Goal: Information Seeking & Learning: Check status

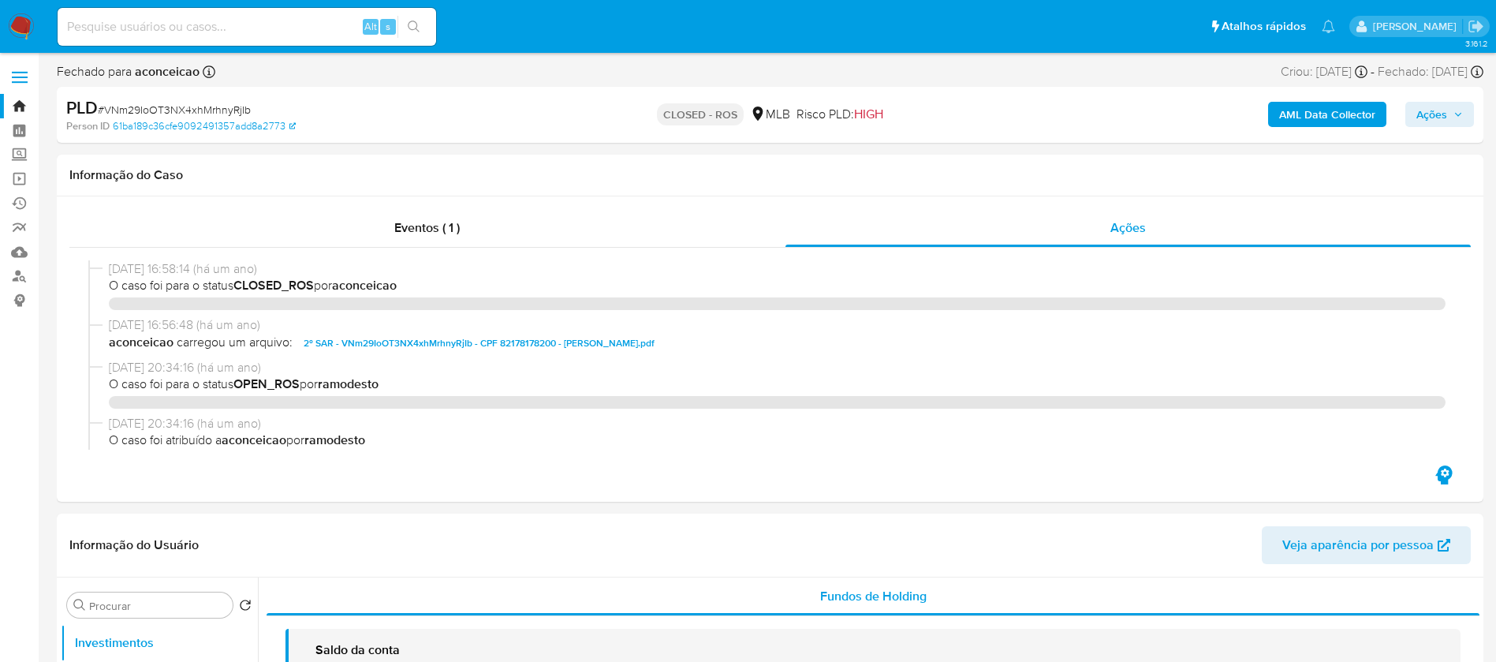
select select "10"
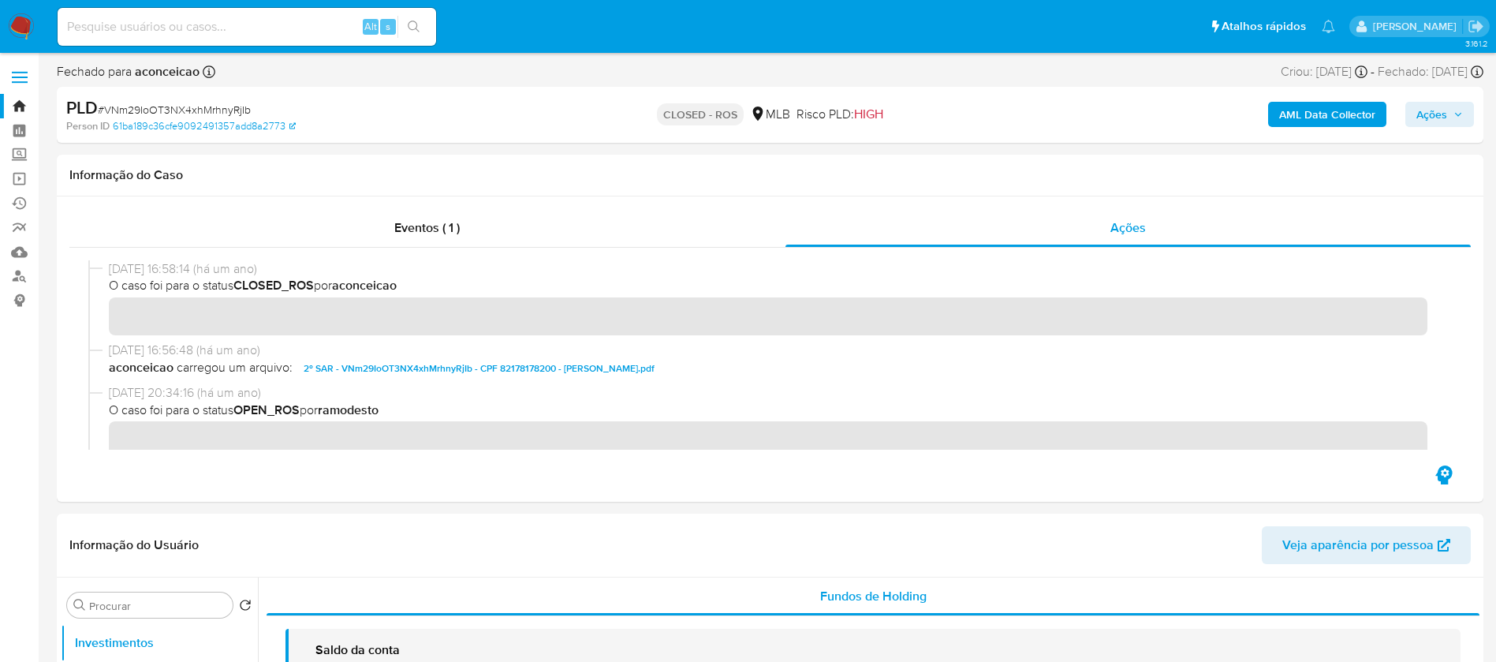
click at [34, 20] on nav "Pausado Ver notificaciones Alt s Atalhos rápidos Presiona las siguientes teclas…" at bounding box center [748, 26] width 1496 height 53
drag, startPoint x: 863, startPoint y: 543, endPoint x: 1196, endPoint y: 641, distance: 346.8
click at [863, 543] on header "Informação do Usuário Veja aparência por pessoa" at bounding box center [769, 545] width 1401 height 38
click at [24, 199] on link "Ejecuções automáticas" at bounding box center [94, 203] width 188 height 24
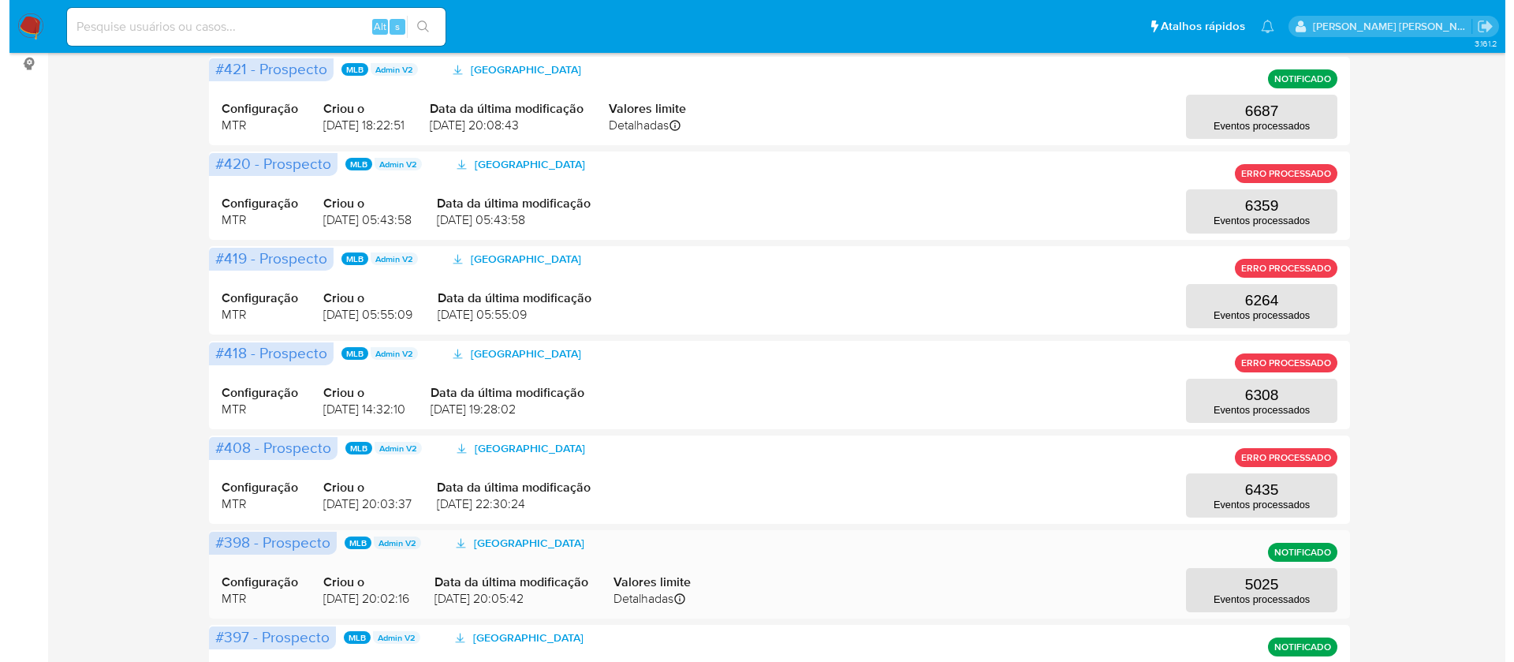
scroll to position [355, 0]
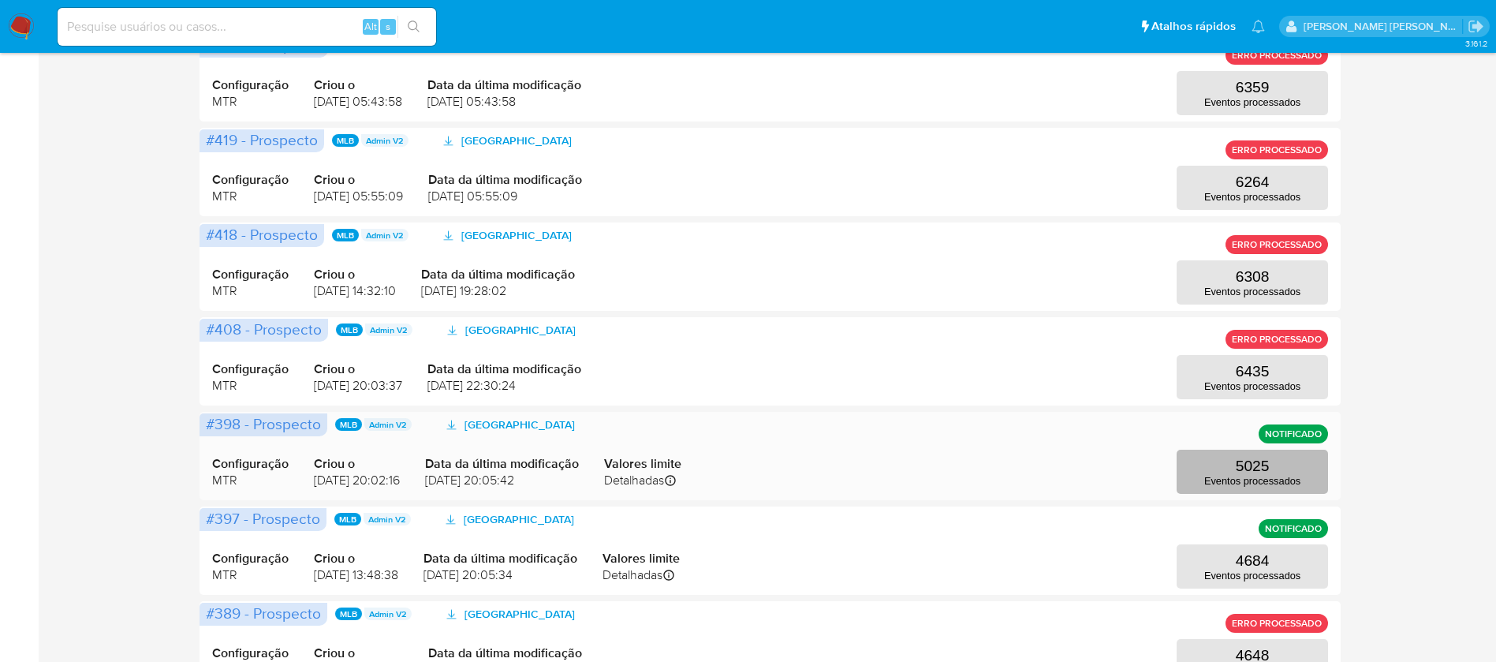
click at [1232, 475] on p "Eventos processados" at bounding box center [1252, 481] width 96 height 12
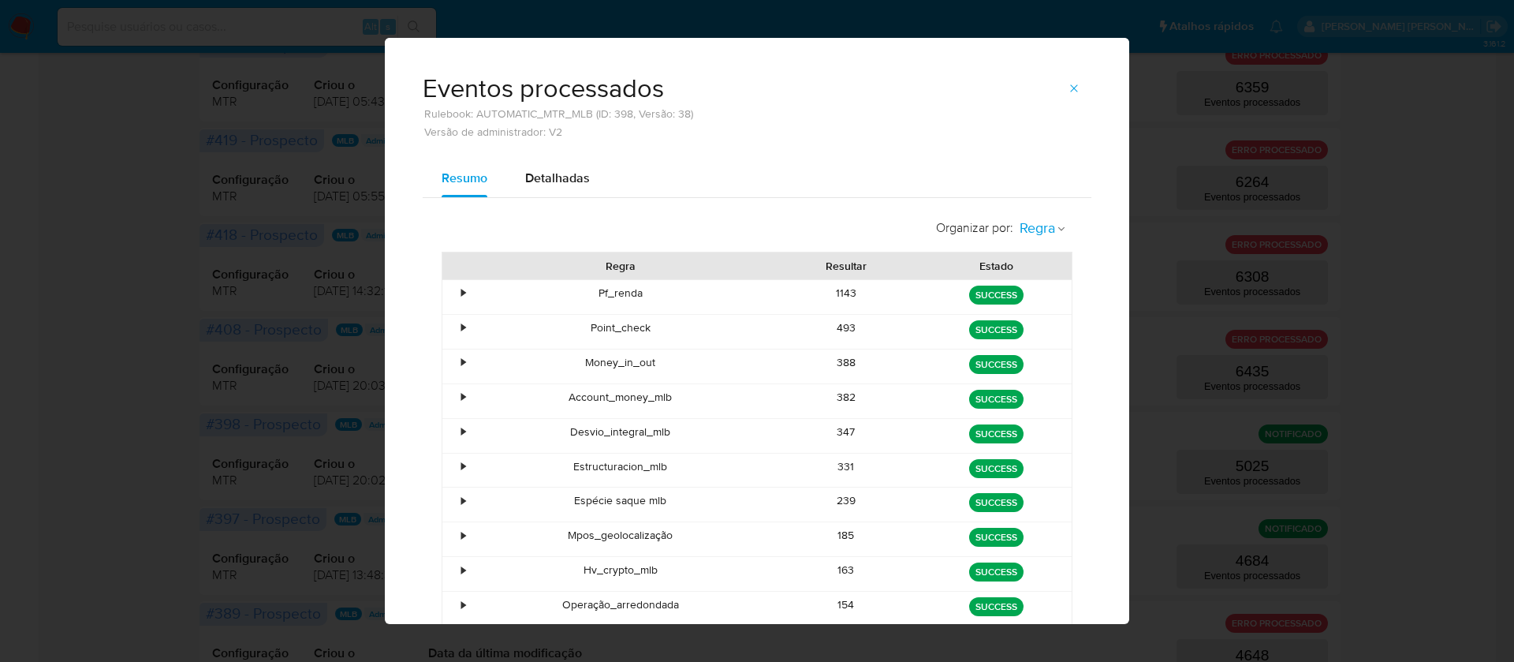
click at [1057, 230] on icon "button" at bounding box center [1061, 228] width 9 height 9
click at [1038, 256] on span "Estado" at bounding box center [1037, 263] width 37 height 16
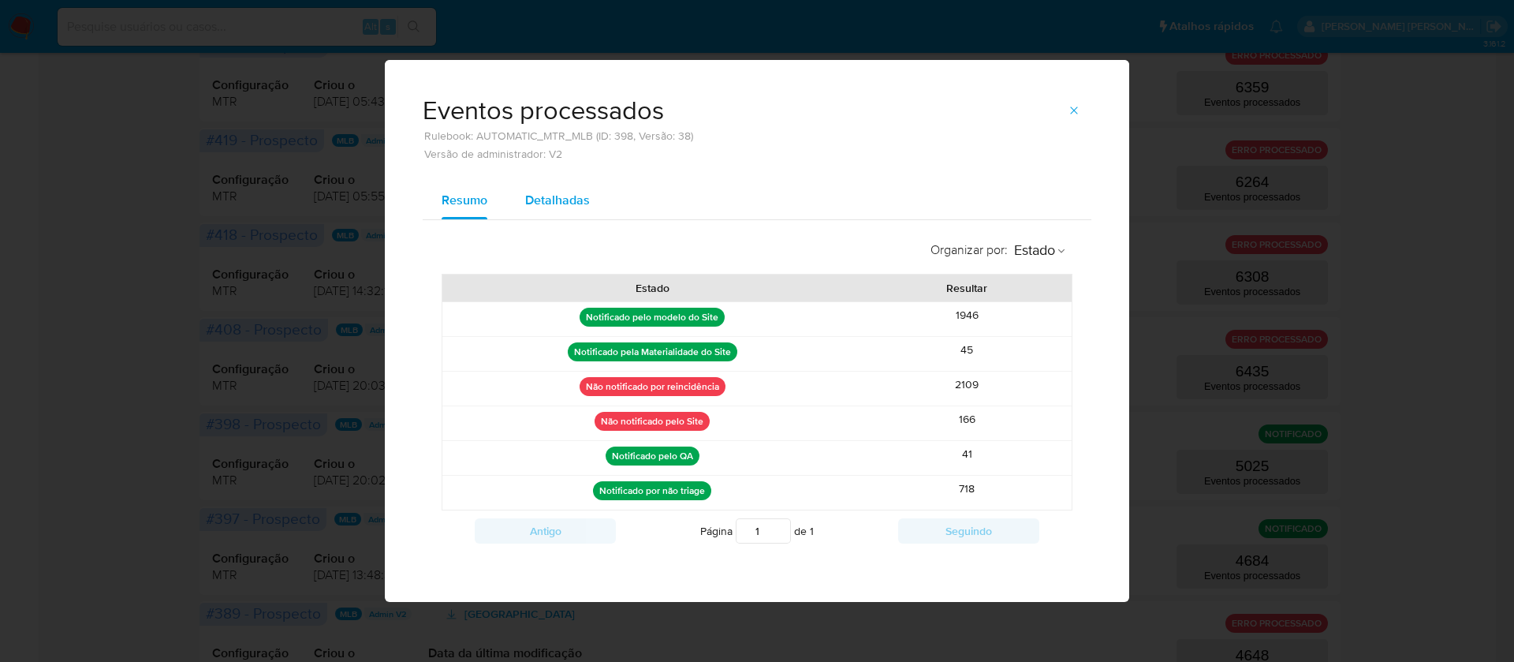
click at [571, 205] on span "Detalhadas" at bounding box center [557, 200] width 65 height 18
select select "10"
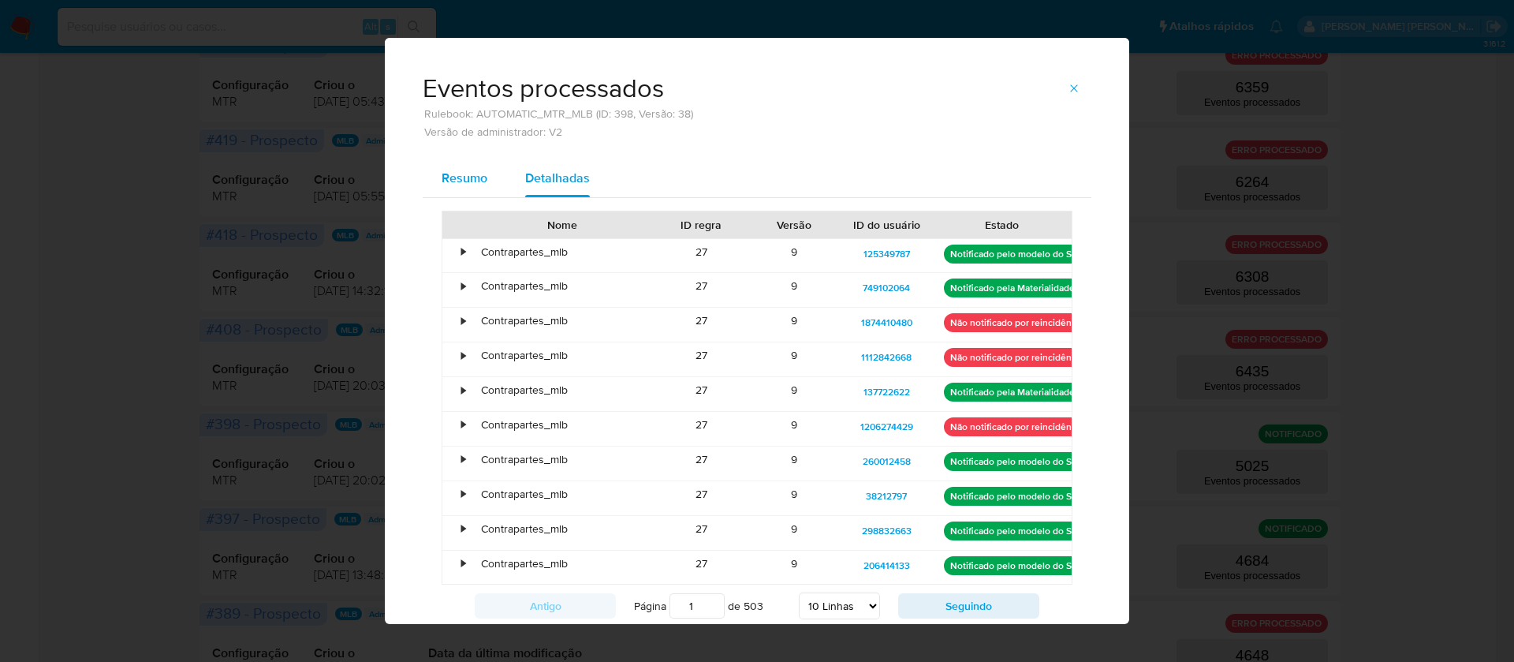
click at [442, 180] on span "Resumo" at bounding box center [465, 178] width 46 height 18
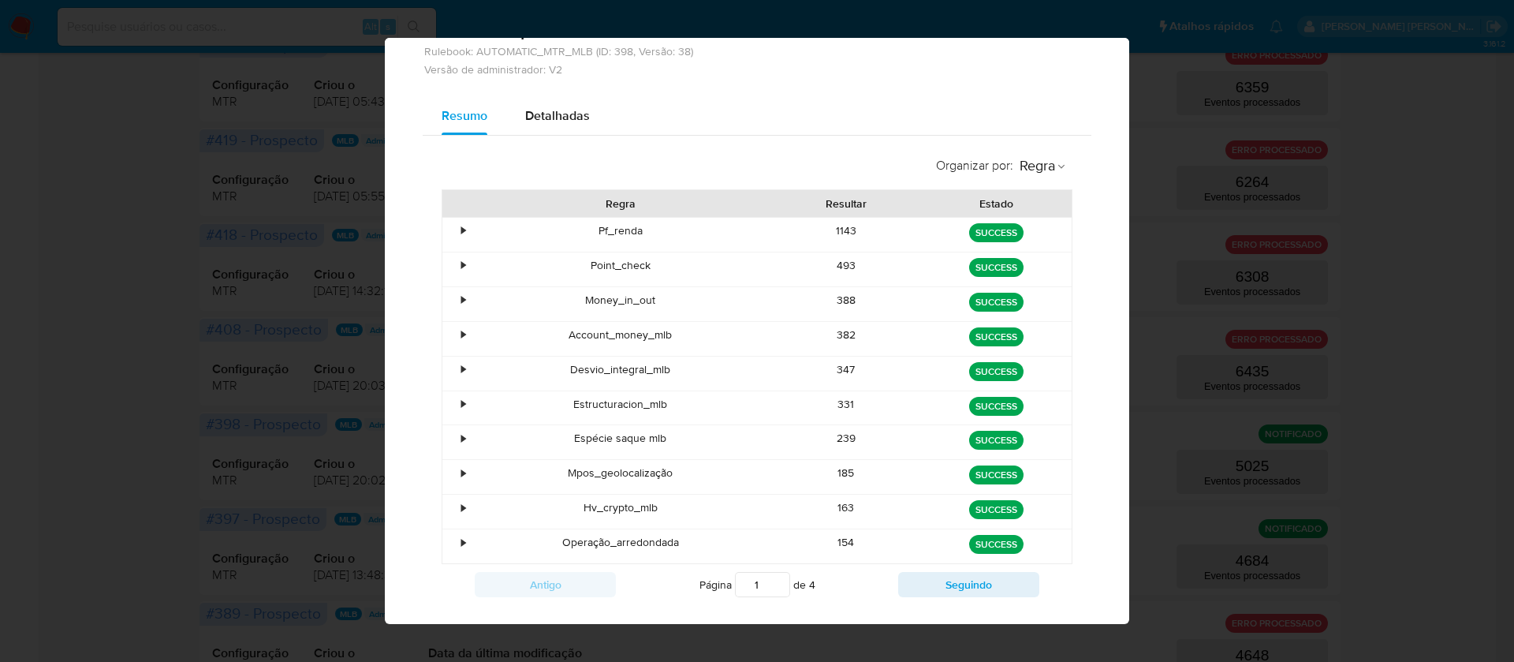
scroll to position [94, 0]
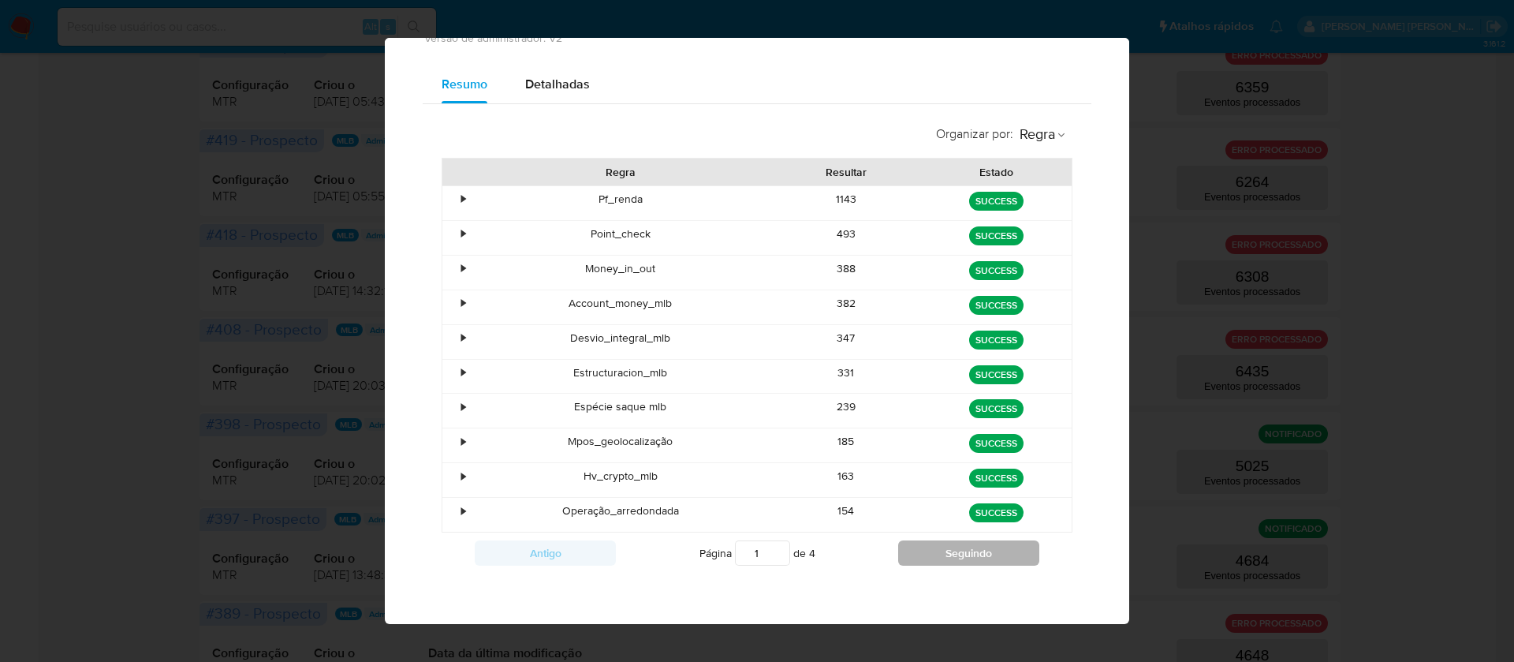
click at [927, 550] on button "Seguindo" at bounding box center [968, 552] width 141 height 25
type input "4"
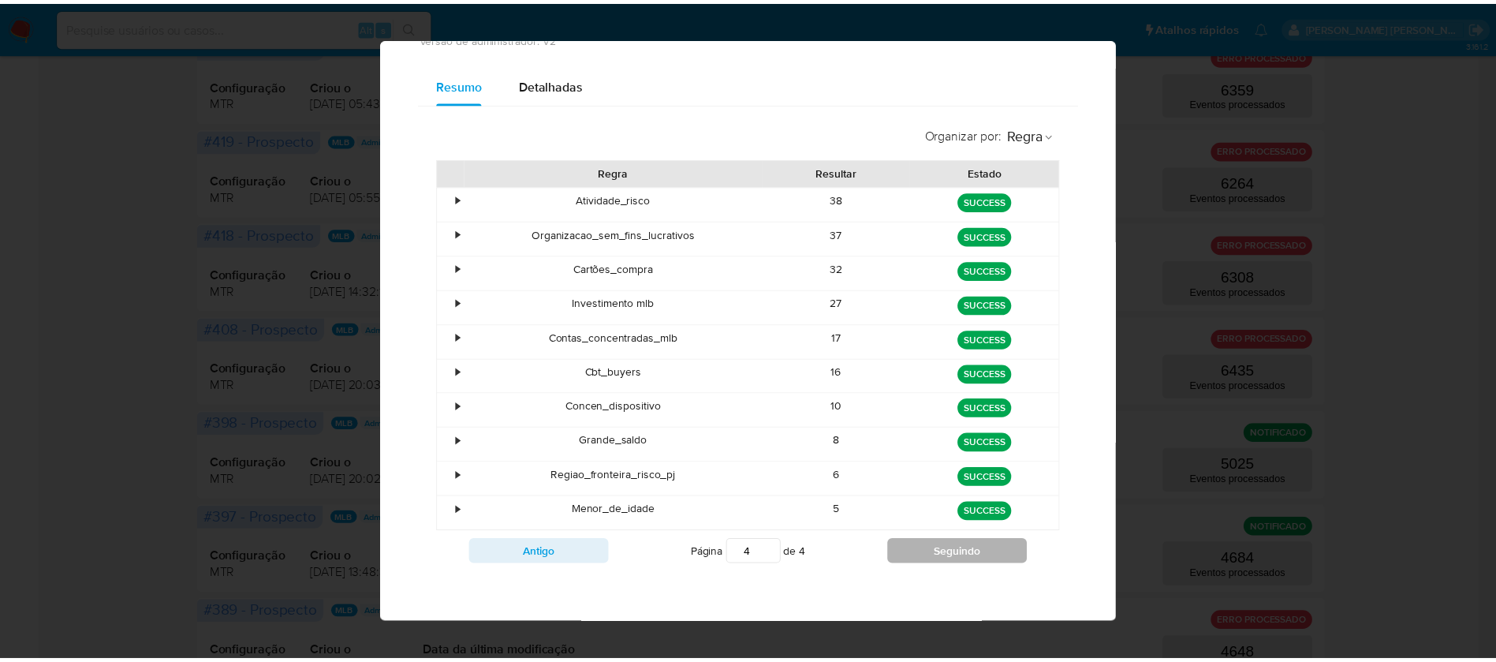
scroll to position [39, 0]
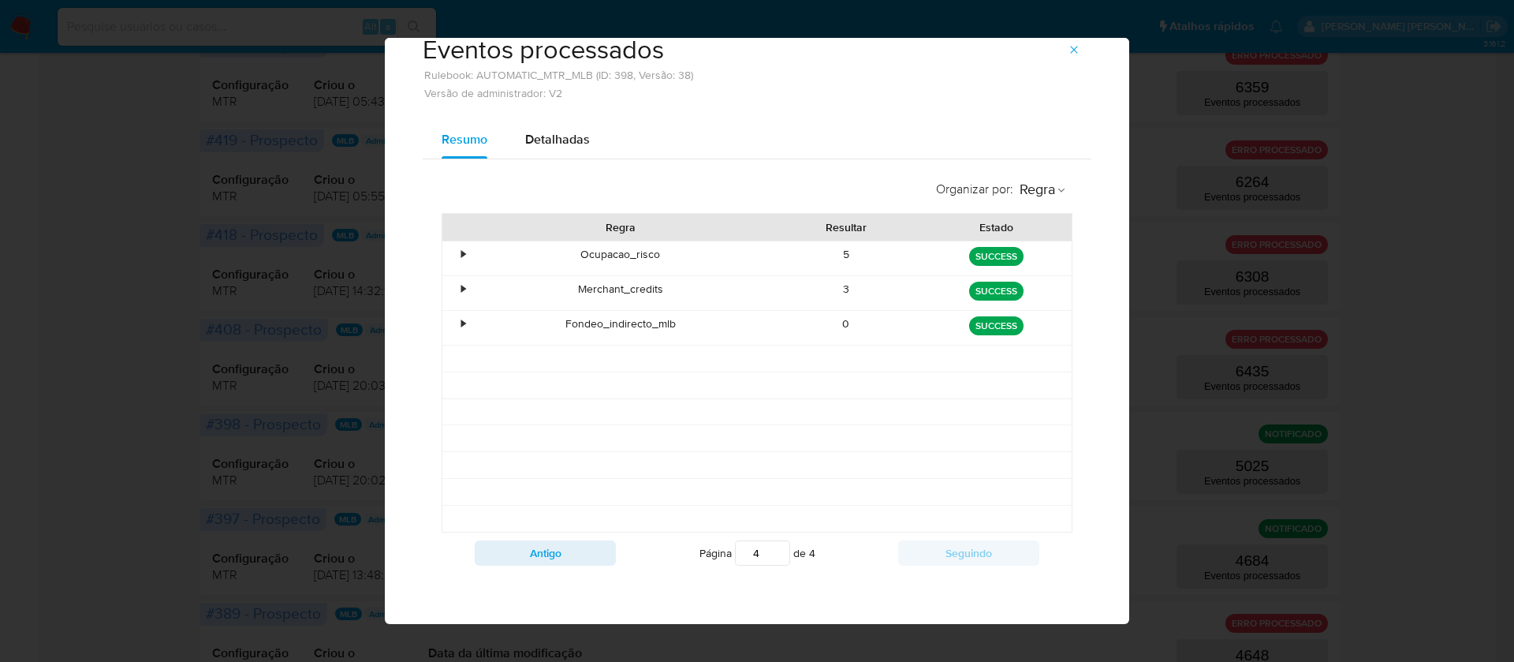
click at [1068, 57] on span "button" at bounding box center [1074, 50] width 13 height 22
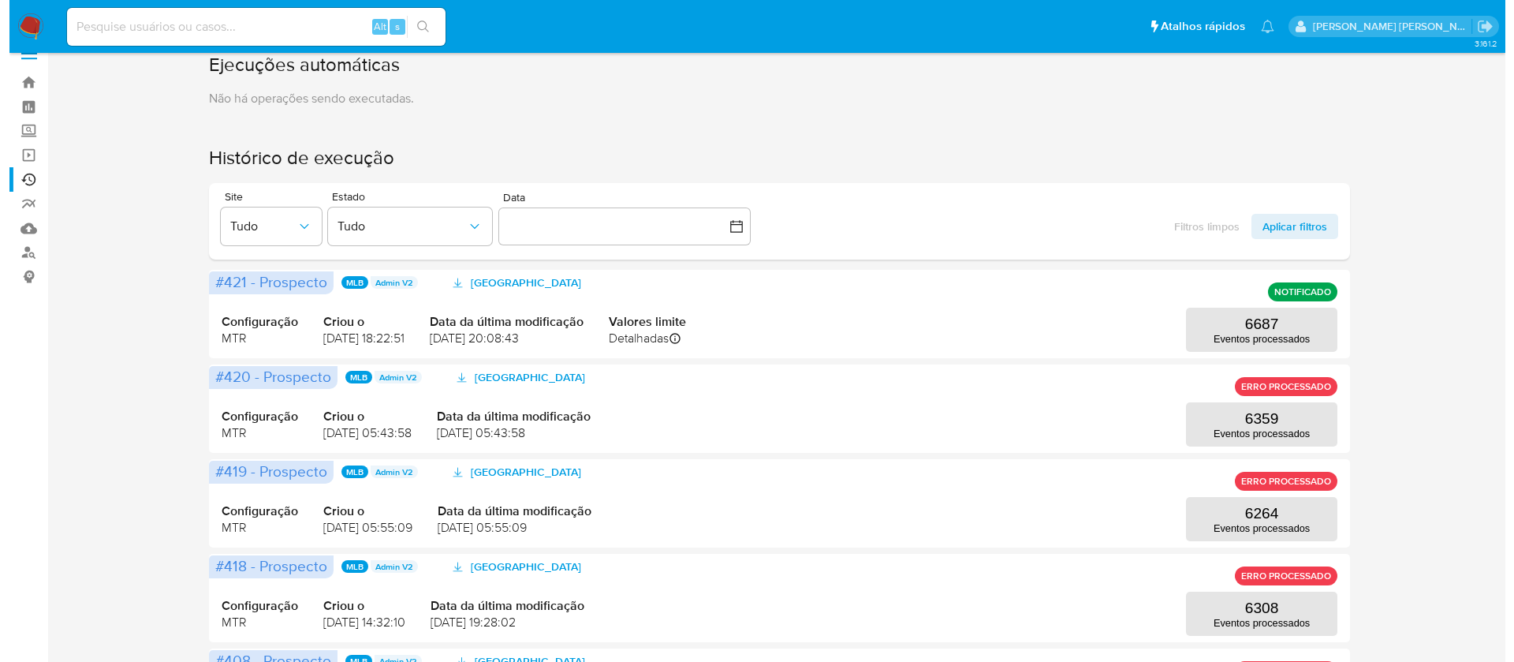
scroll to position [0, 0]
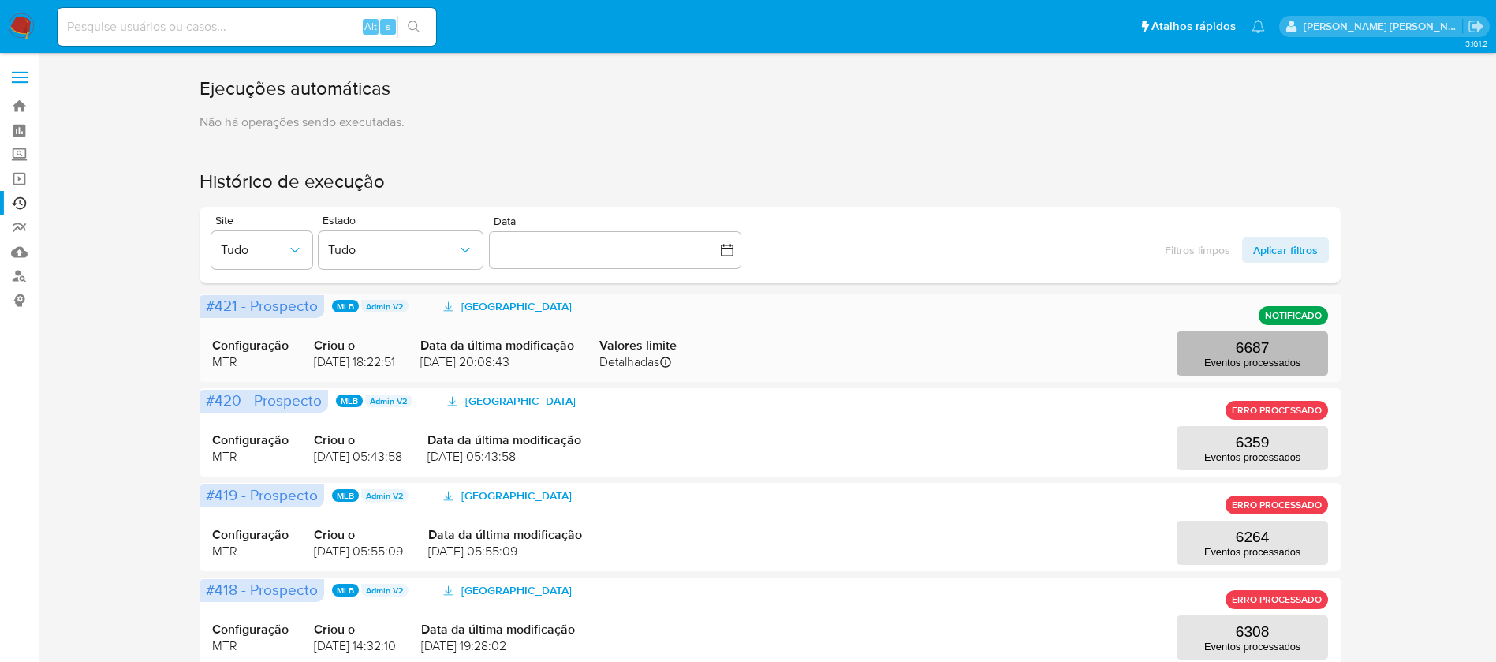
click at [1239, 345] on p "6687" at bounding box center [1252, 347] width 34 height 17
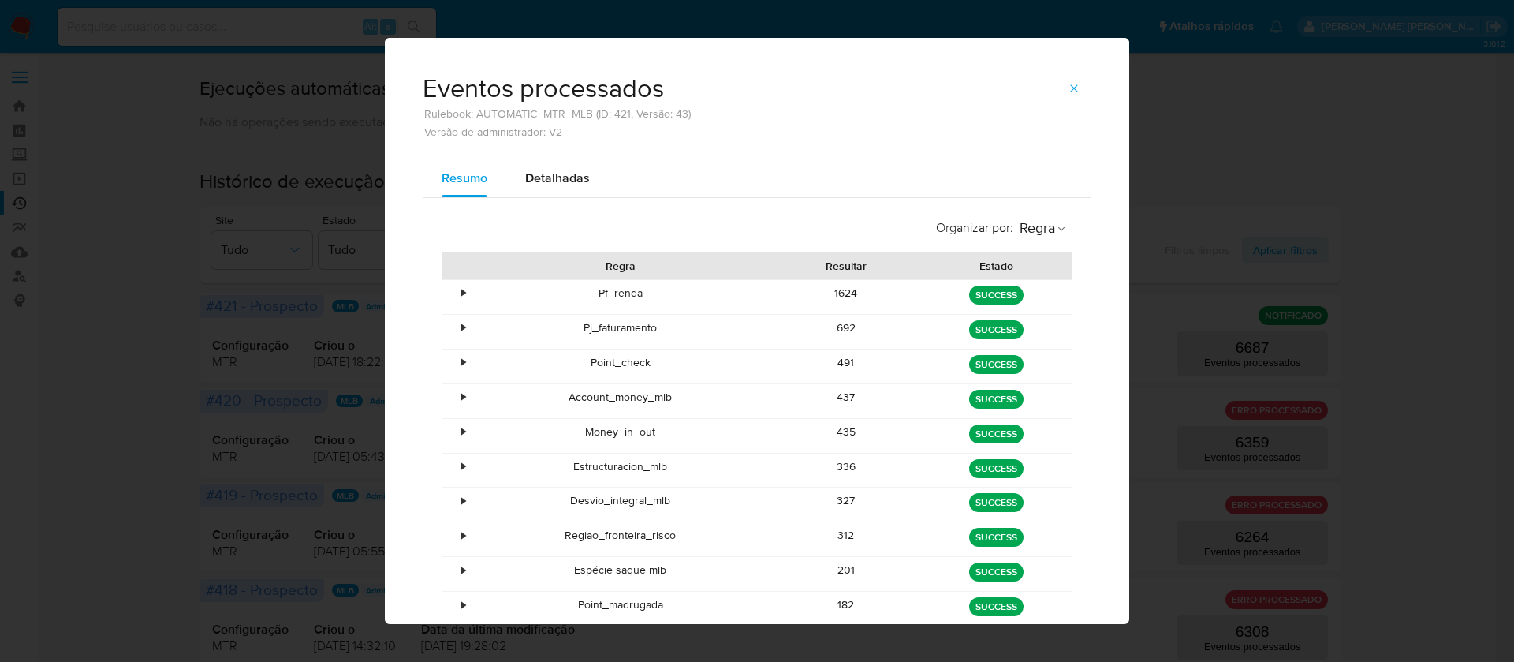
scroll to position [94, 0]
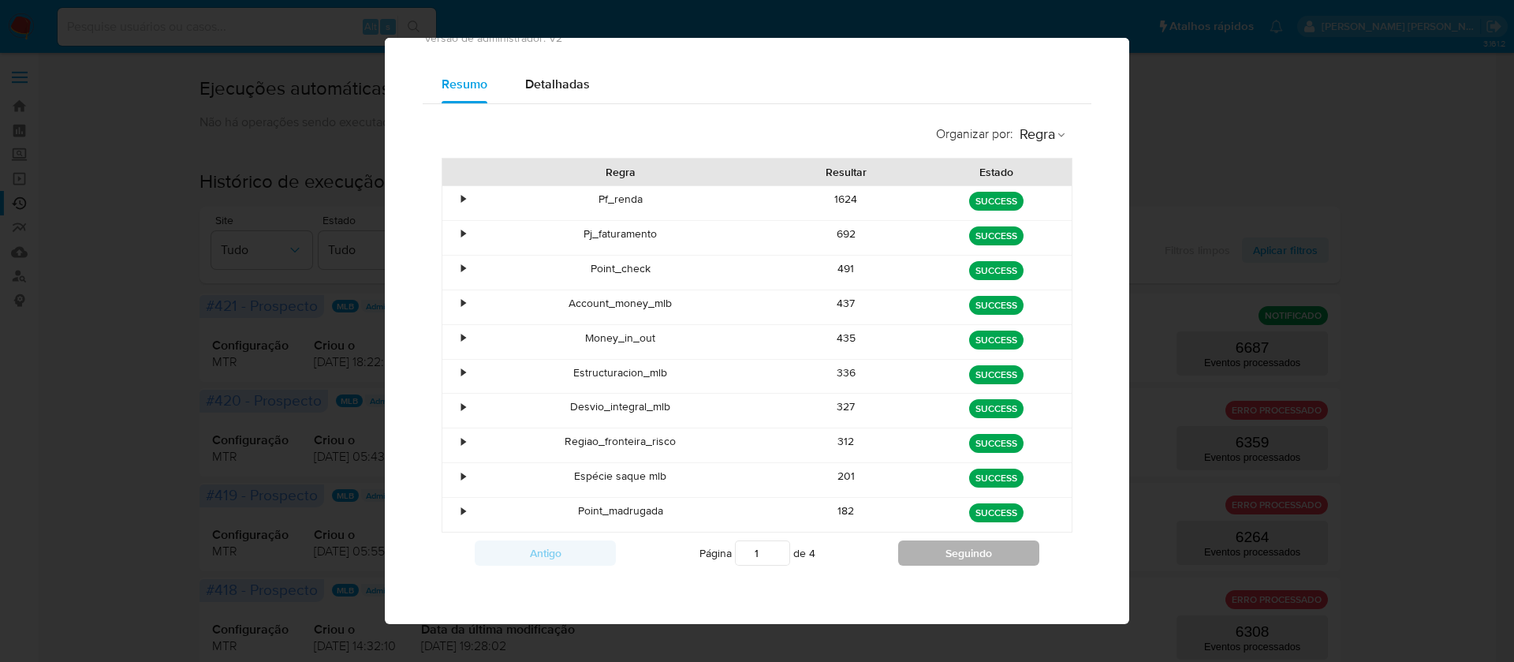
click at [919, 550] on button "Seguindo" at bounding box center [968, 552] width 141 height 25
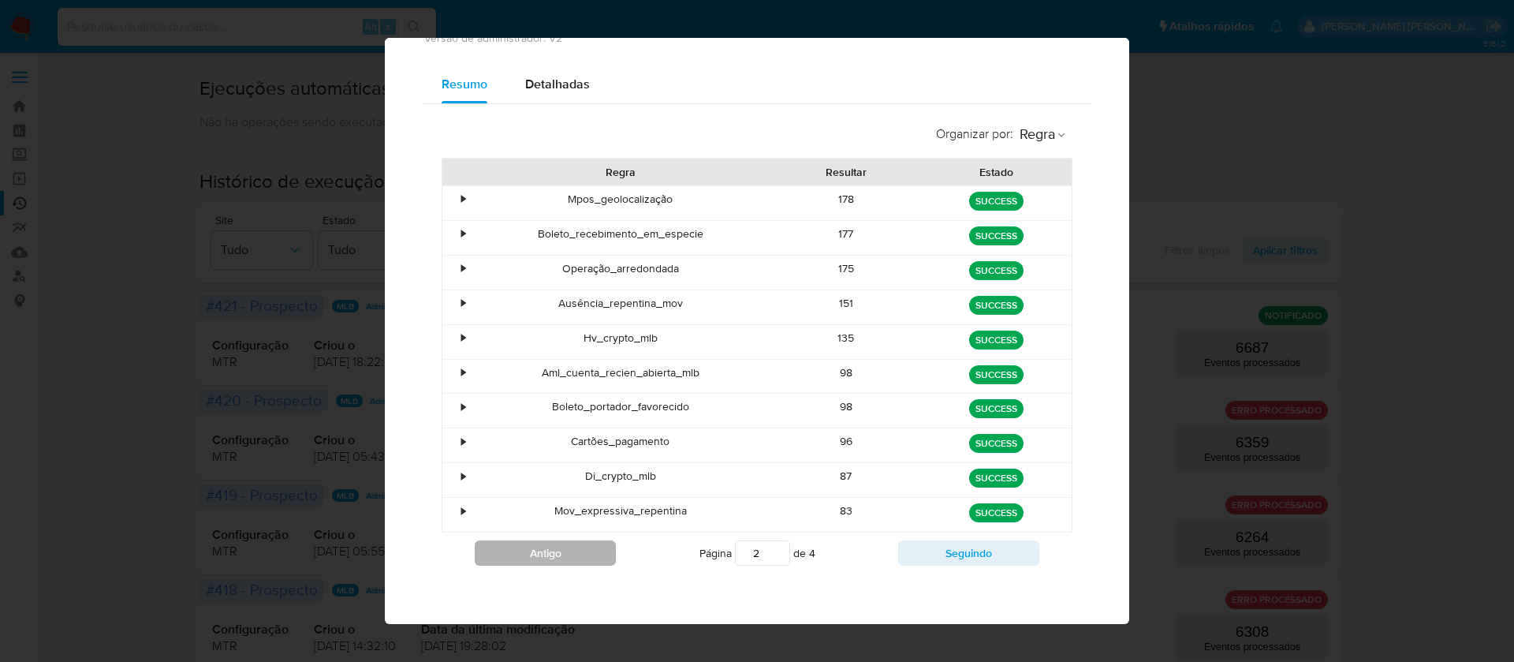
click at [562, 562] on button "Antigo" at bounding box center [545, 552] width 141 height 25
type input "1"
drag, startPoint x: 561, startPoint y: 437, endPoint x: 855, endPoint y: 442, distance: 294.1
click at [855, 442] on div "• Regiao_fronteira_risco 312 green SUCCESS" at bounding box center [756, 445] width 629 height 34
click at [845, 438] on div "312" at bounding box center [846, 445] width 151 height 34
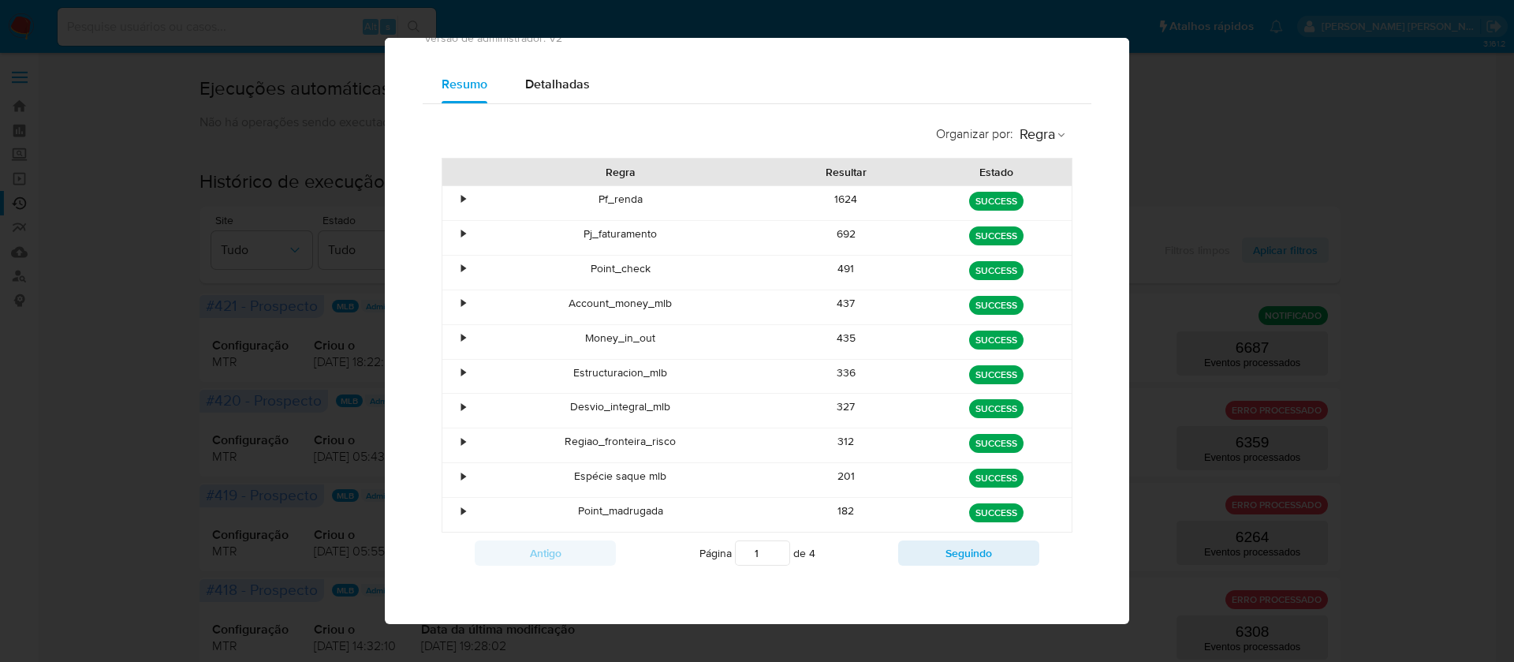
click at [845, 438] on div "312" at bounding box center [846, 445] width 151 height 34
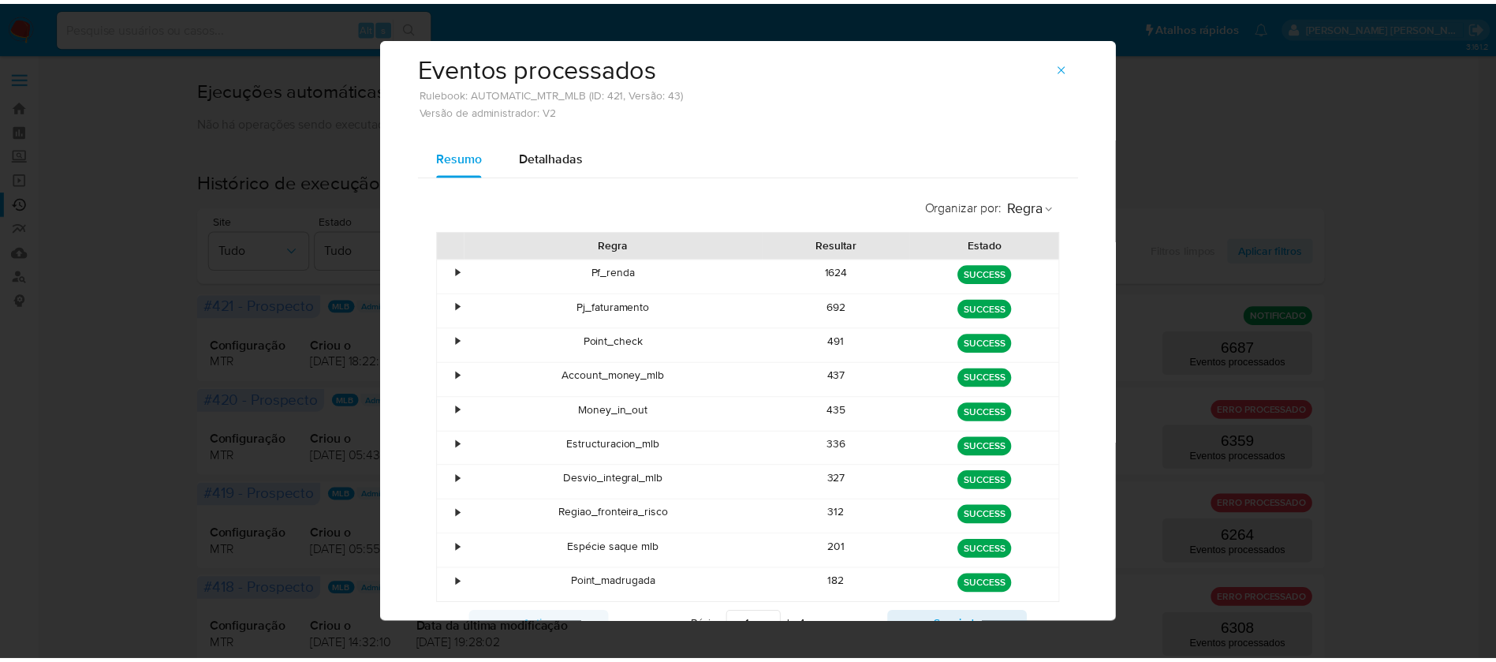
scroll to position [0, 0]
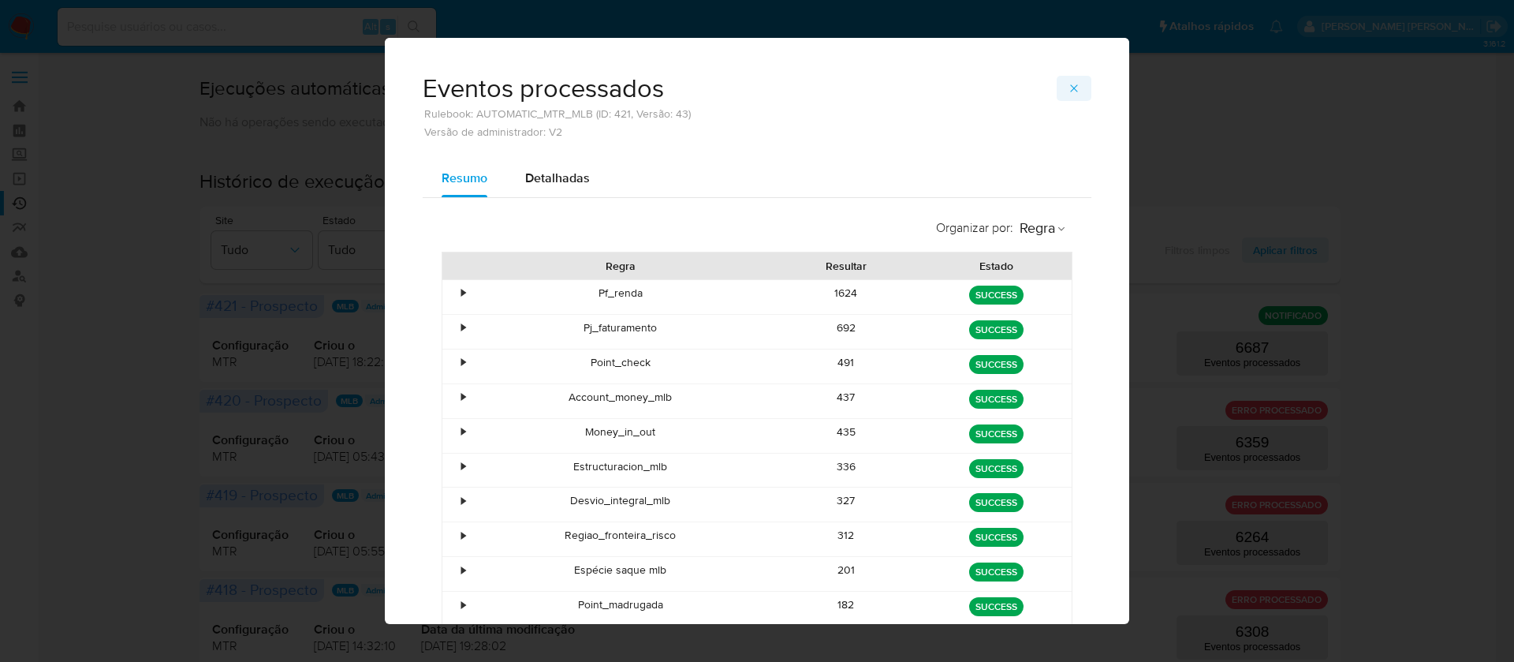
click at [1057, 88] on button "button" at bounding box center [1074, 88] width 35 height 25
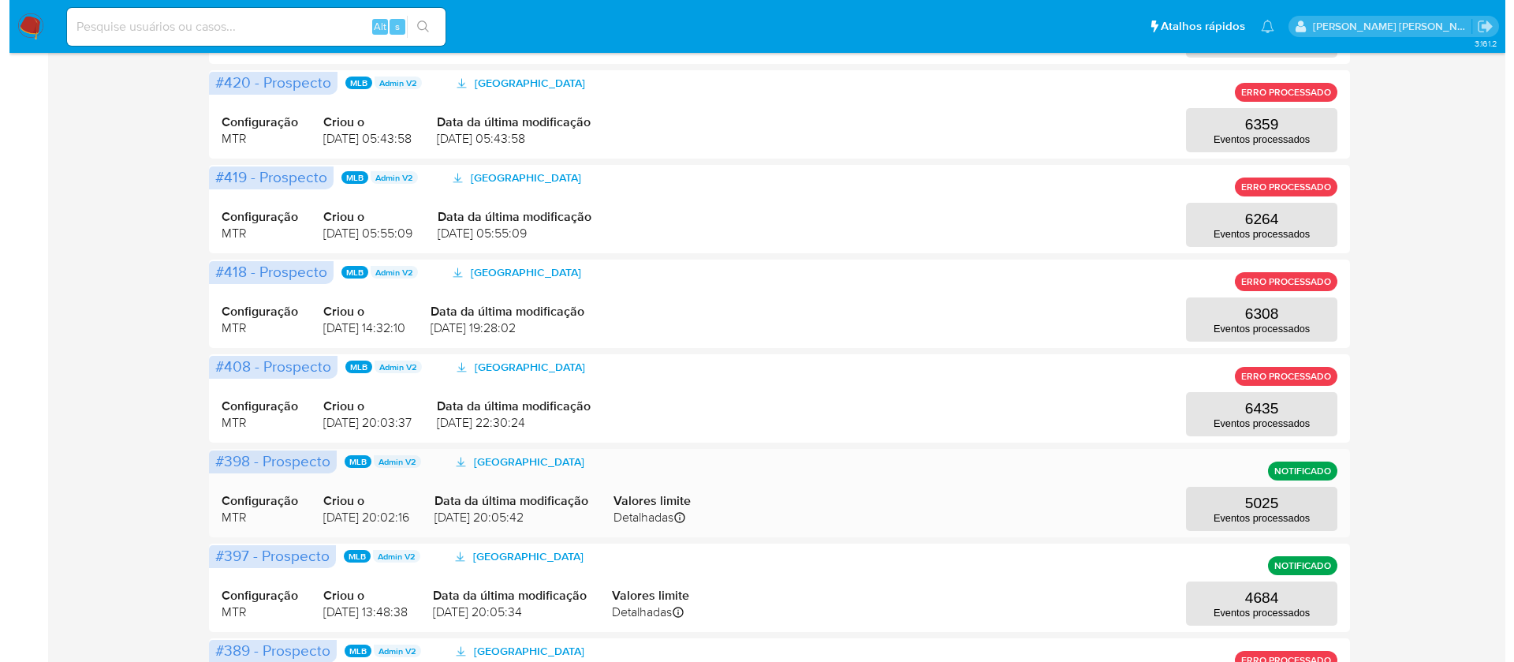
scroll to position [355, 0]
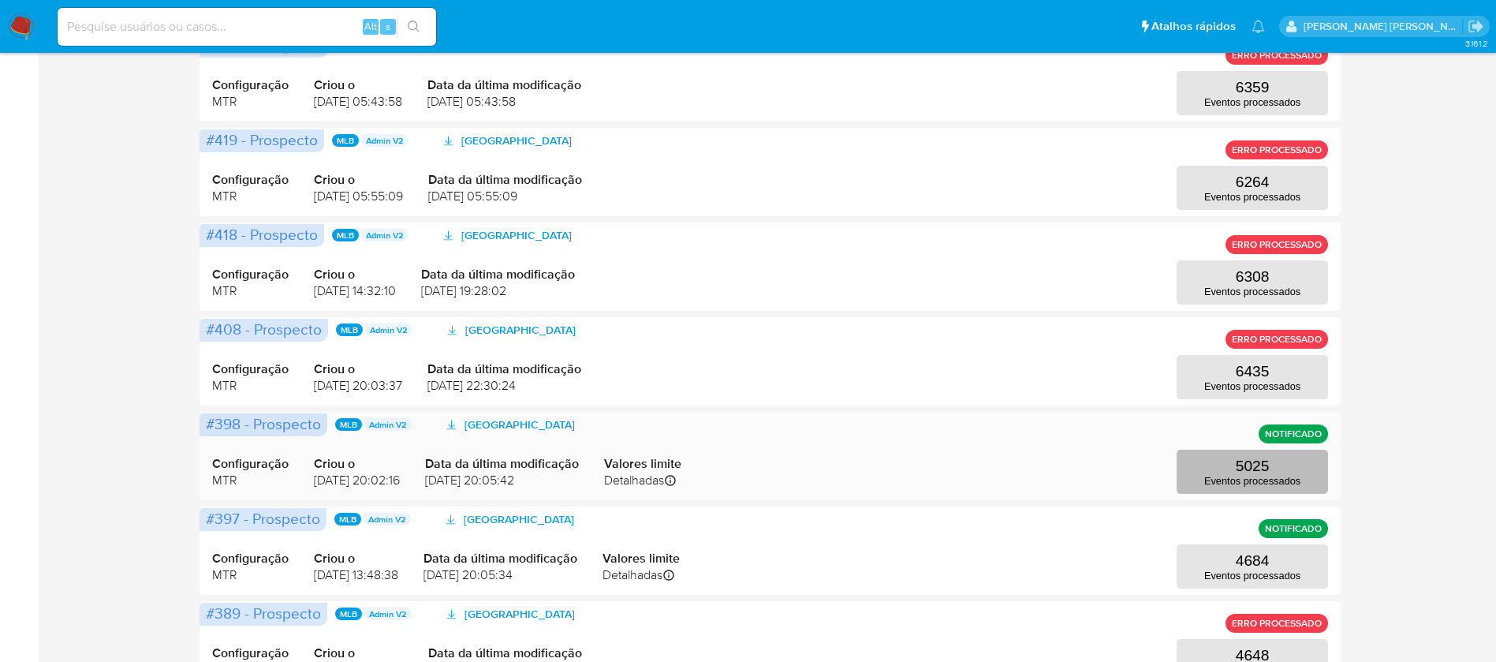
click at [1249, 469] on p "5025" at bounding box center [1252, 465] width 34 height 17
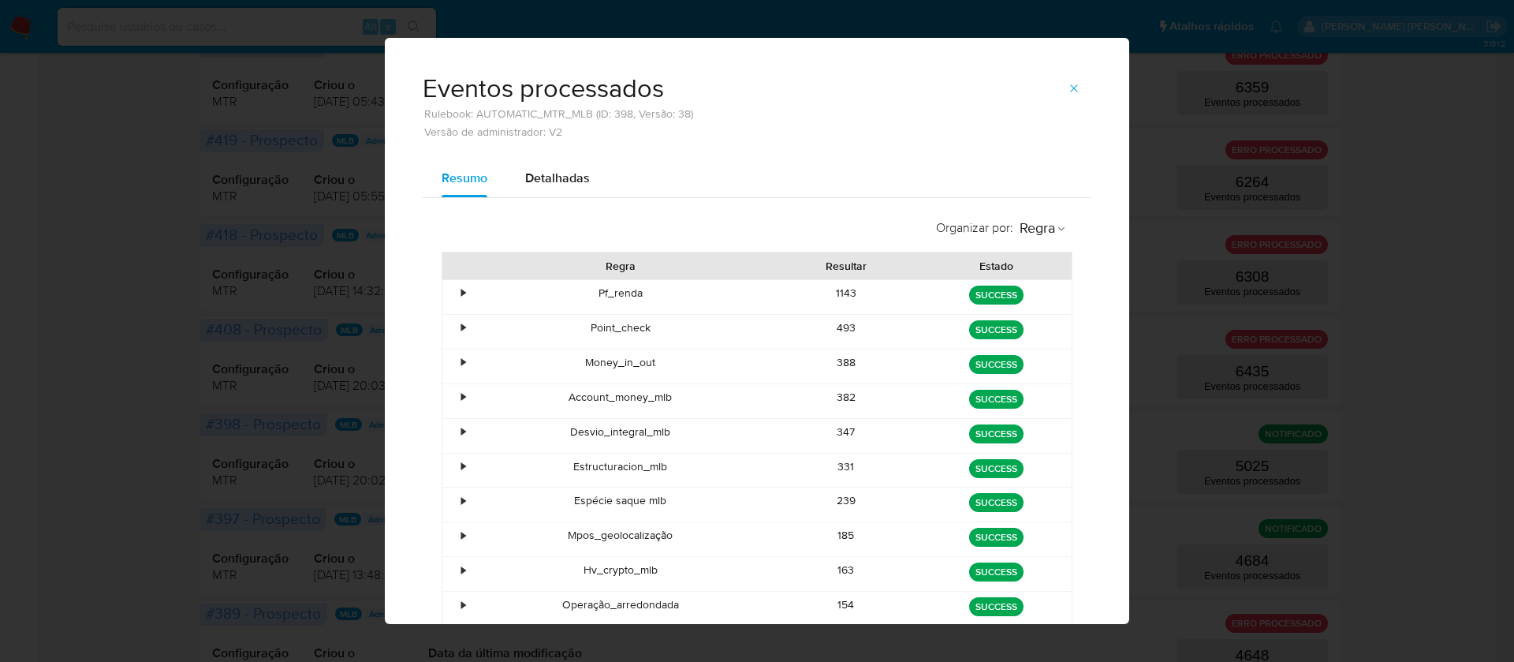
drag, startPoint x: 577, startPoint y: 327, endPoint x: 865, endPoint y: 335, distance: 287.9
click at [865, 335] on div "• Point_check 493 green SUCCESS" at bounding box center [756, 332] width 629 height 34
click at [836, 363] on div "388" at bounding box center [846, 366] width 151 height 34
click at [838, 362] on div "388" at bounding box center [846, 366] width 151 height 34
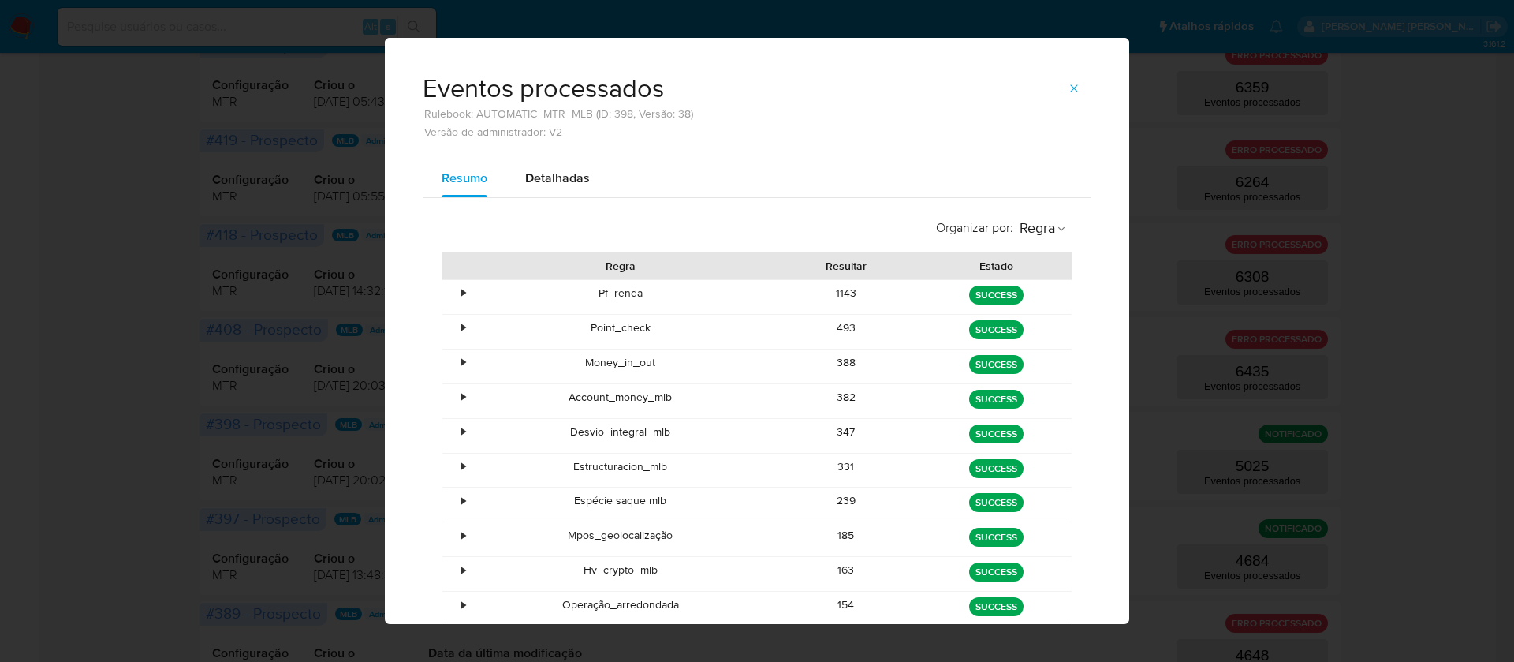
drag, startPoint x: 562, startPoint y: 401, endPoint x: 893, endPoint y: 393, distance: 330.4
click at [893, 393] on div "• Account_money_mlb 382 green SUCCESS" at bounding box center [756, 401] width 629 height 34
drag, startPoint x: 559, startPoint y: 436, endPoint x: 868, endPoint y: 435, distance: 309.1
click at [868, 435] on div "• Desvio_integral_mlb 347 green SUCCESS" at bounding box center [756, 436] width 629 height 34
drag, startPoint x: 823, startPoint y: 464, endPoint x: 846, endPoint y: 464, distance: 22.9
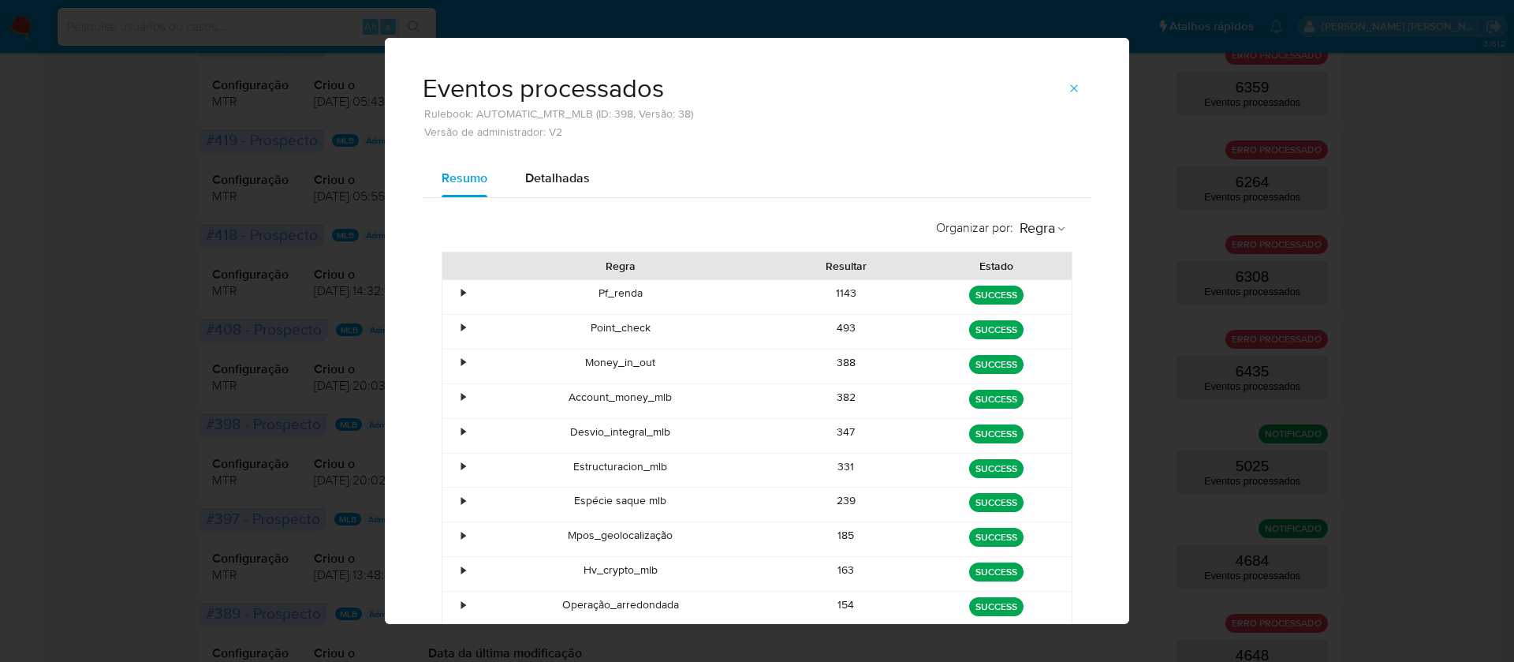
click at [846, 464] on div "331" at bounding box center [846, 470] width 151 height 34
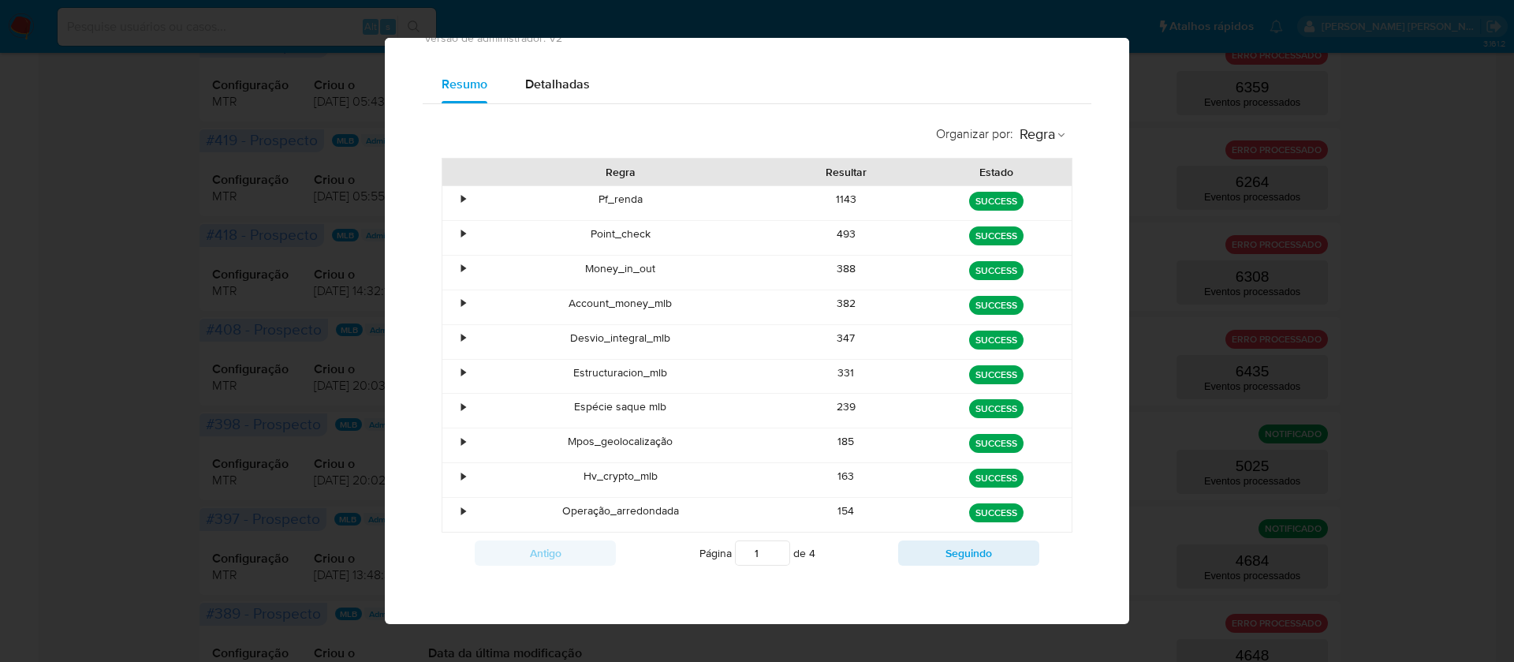
click at [835, 404] on div "239" at bounding box center [846, 410] width 151 height 34
drag, startPoint x: 744, startPoint y: 401, endPoint x: 868, endPoint y: 397, distance: 123.8
click at [868, 397] on div "• Espécie saque mlb 239 green SUCCESS" at bounding box center [756, 410] width 629 height 34
drag, startPoint x: 580, startPoint y: 439, endPoint x: 881, endPoint y: 440, distance: 300.4
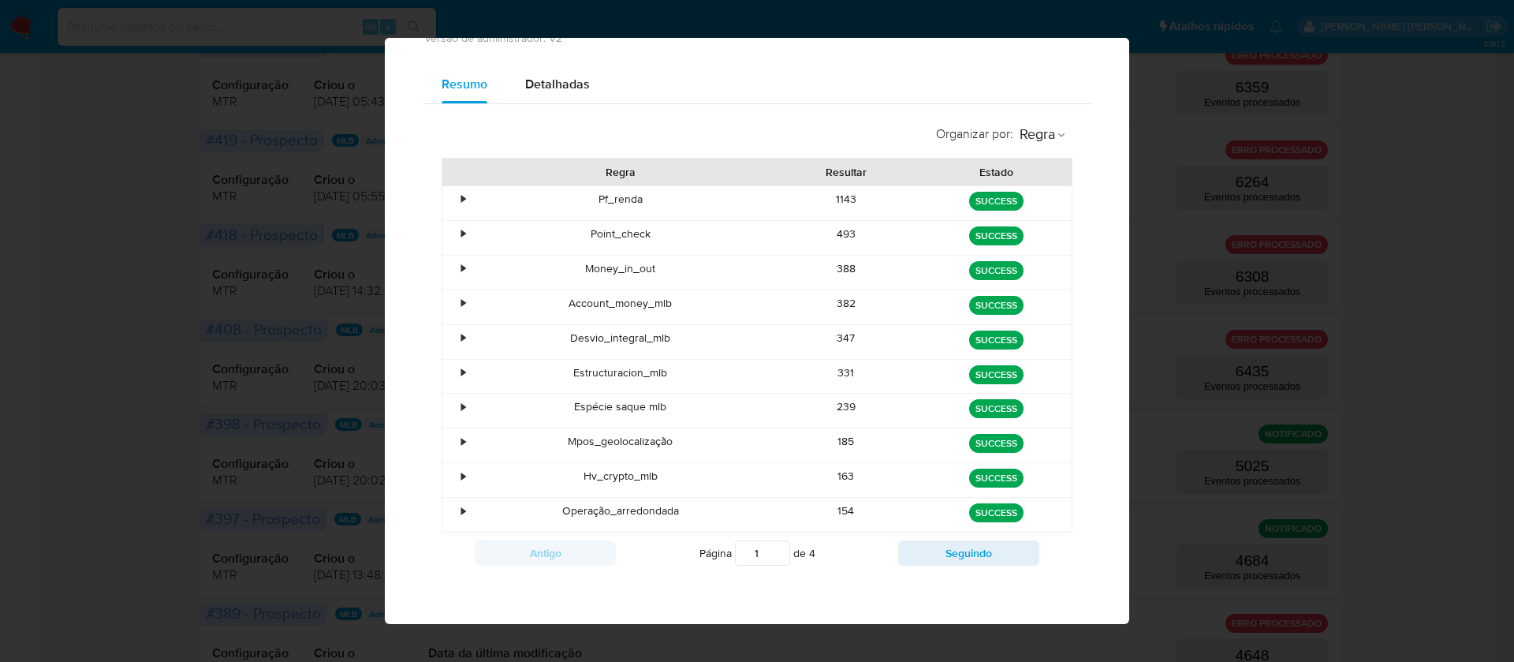
click at [881, 440] on div "• Mpos_geolocalização 185 green SUCCESS" at bounding box center [756, 445] width 629 height 34
drag, startPoint x: 589, startPoint y: 481, endPoint x: 862, endPoint y: 481, distance: 272.8
click at [862, 481] on div "• Hv_crypto_mlb 163 green SUCCESS" at bounding box center [756, 480] width 629 height 34
click at [932, 547] on button "Seguindo" at bounding box center [968, 552] width 141 height 25
type input "2"
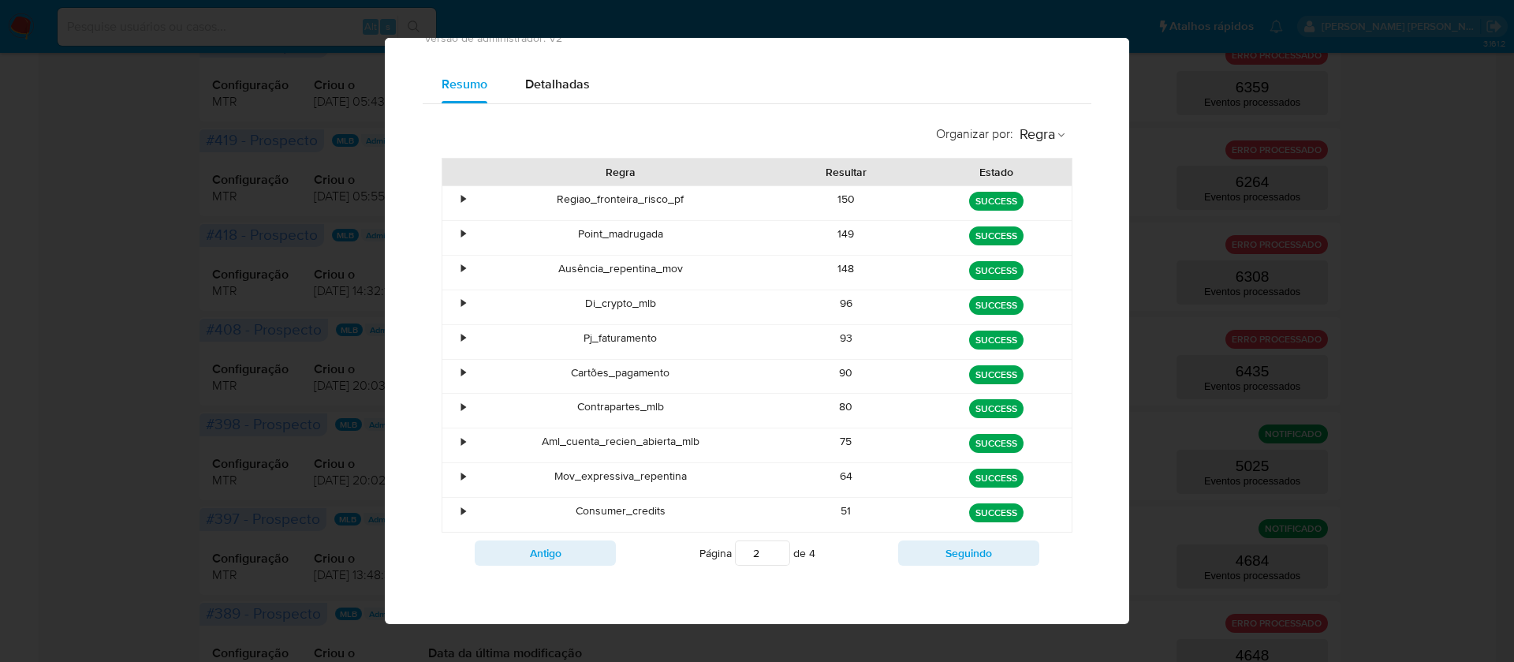
drag, startPoint x: 855, startPoint y: 203, endPoint x: 818, endPoint y: 204, distance: 37.1
click at [818, 204] on div "150" at bounding box center [846, 203] width 151 height 34
drag, startPoint x: 849, startPoint y: 237, endPoint x: 820, endPoint y: 237, distance: 29.2
click at [820, 237] on div "149" at bounding box center [846, 238] width 151 height 34
click at [832, 261] on div "148" at bounding box center [846, 272] width 151 height 34
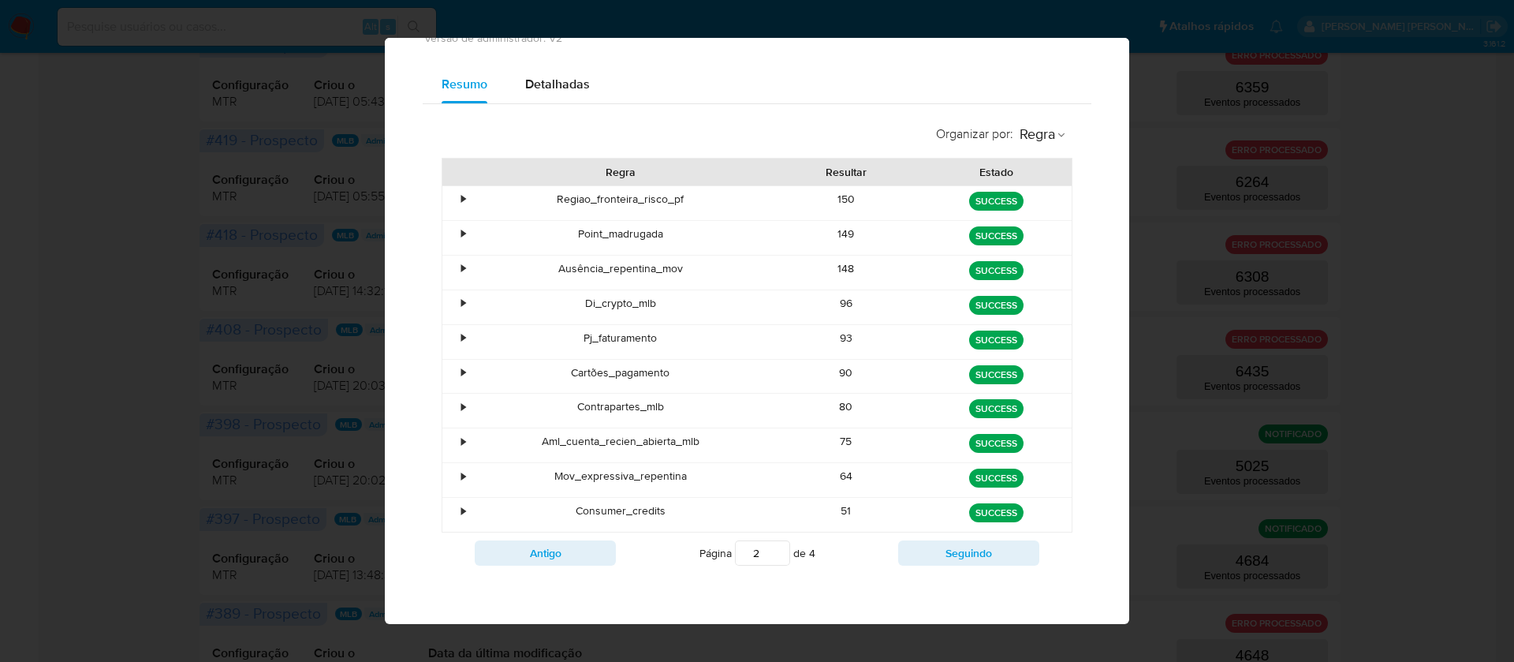
click at [832, 261] on div "148" at bounding box center [846, 272] width 151 height 34
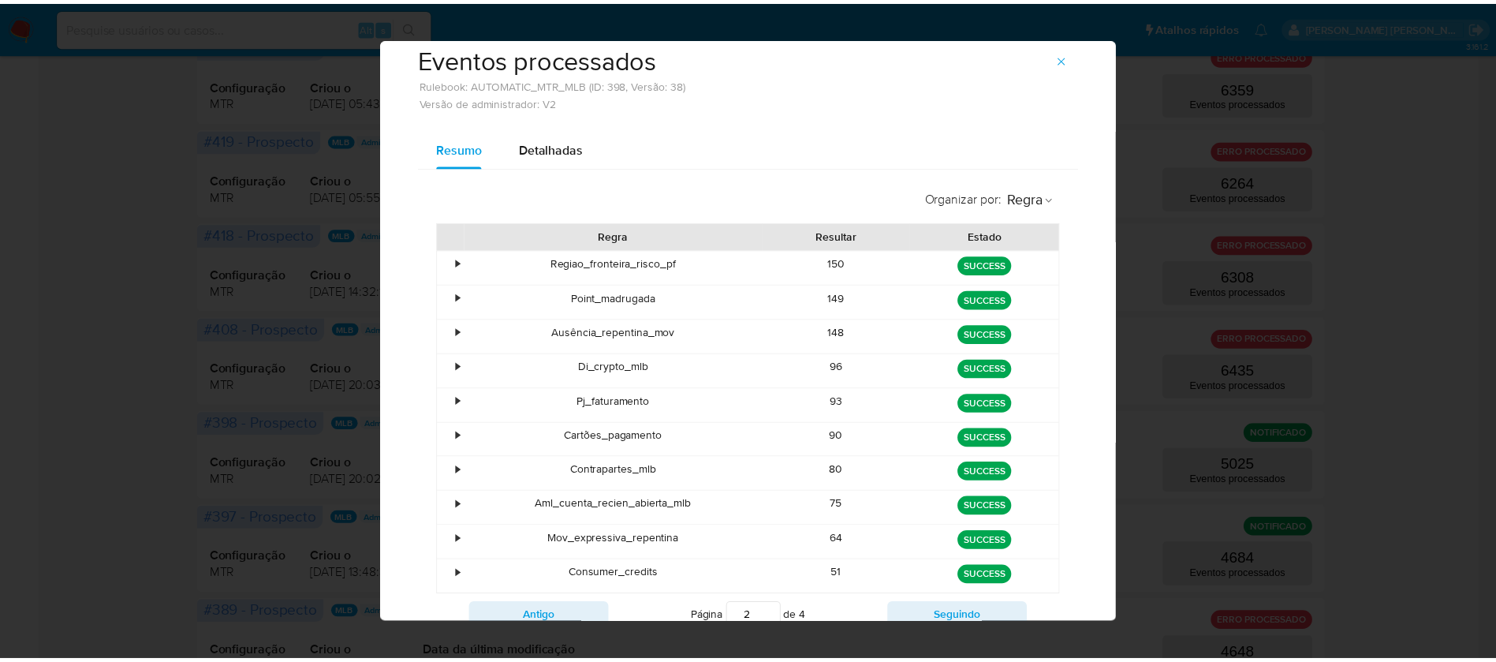
scroll to position [0, 0]
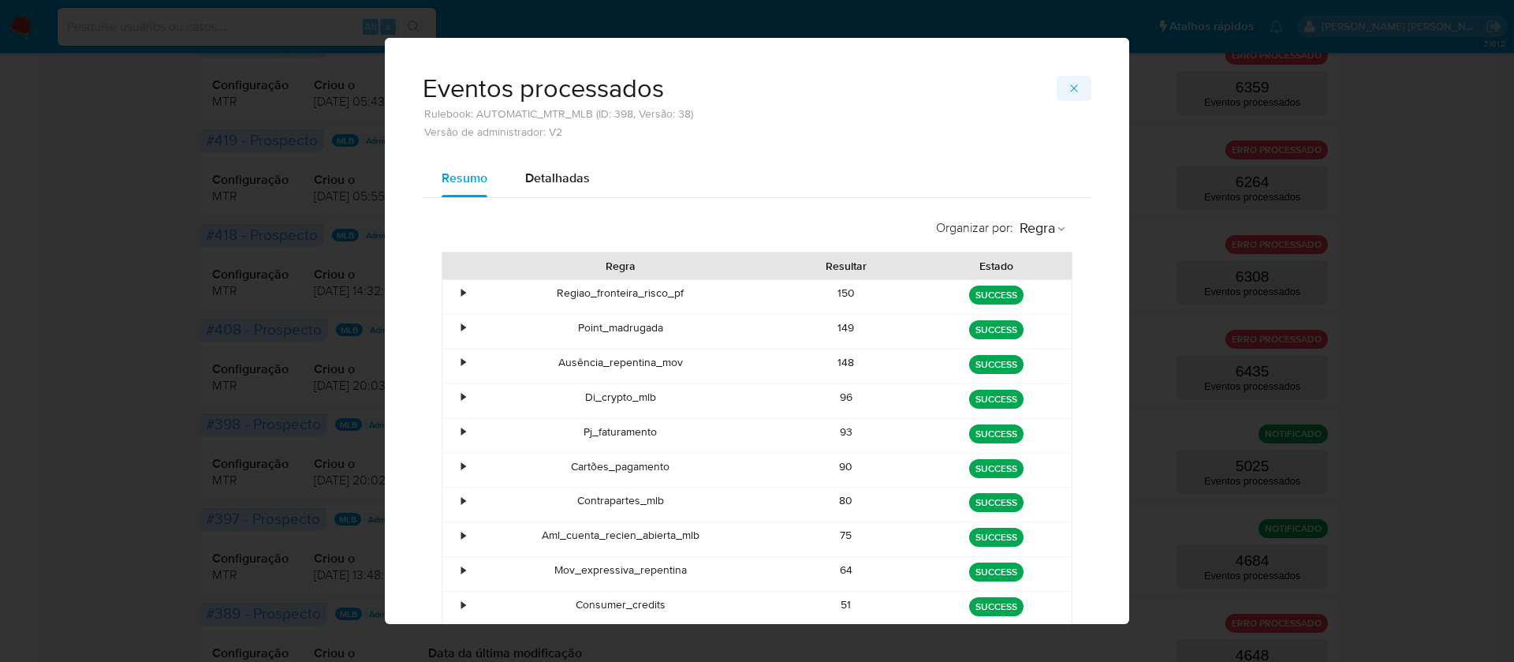
click at [1068, 80] on span "button" at bounding box center [1074, 88] width 13 height 22
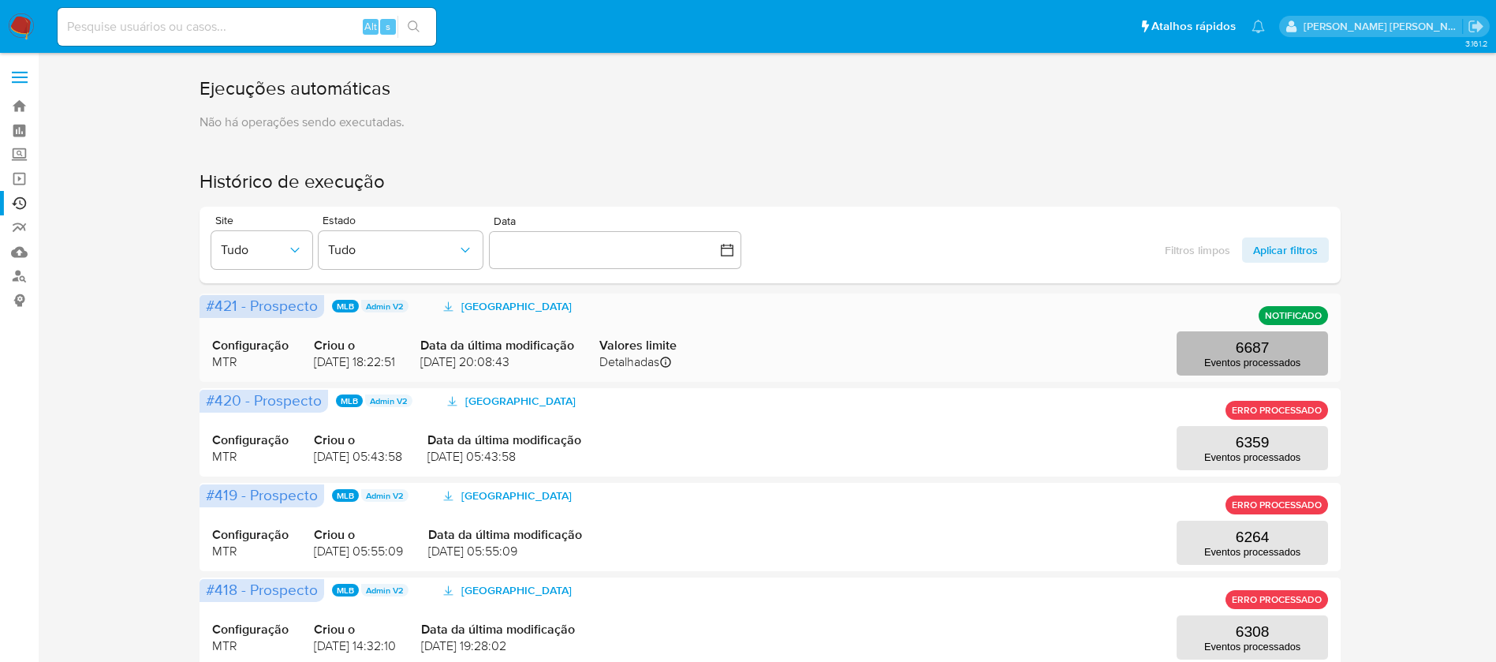
click at [1215, 355] on button "6687 Eventos processados" at bounding box center [1251, 353] width 151 height 44
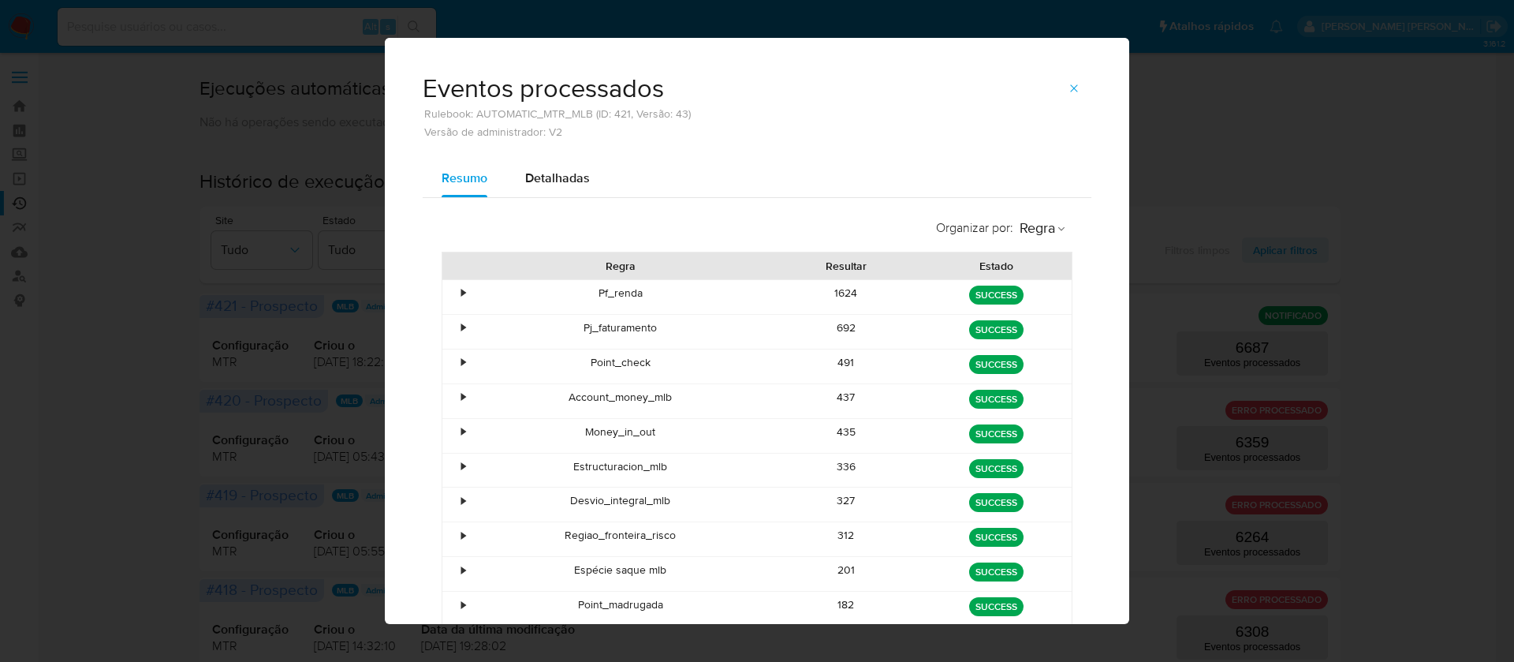
scroll to position [94, 0]
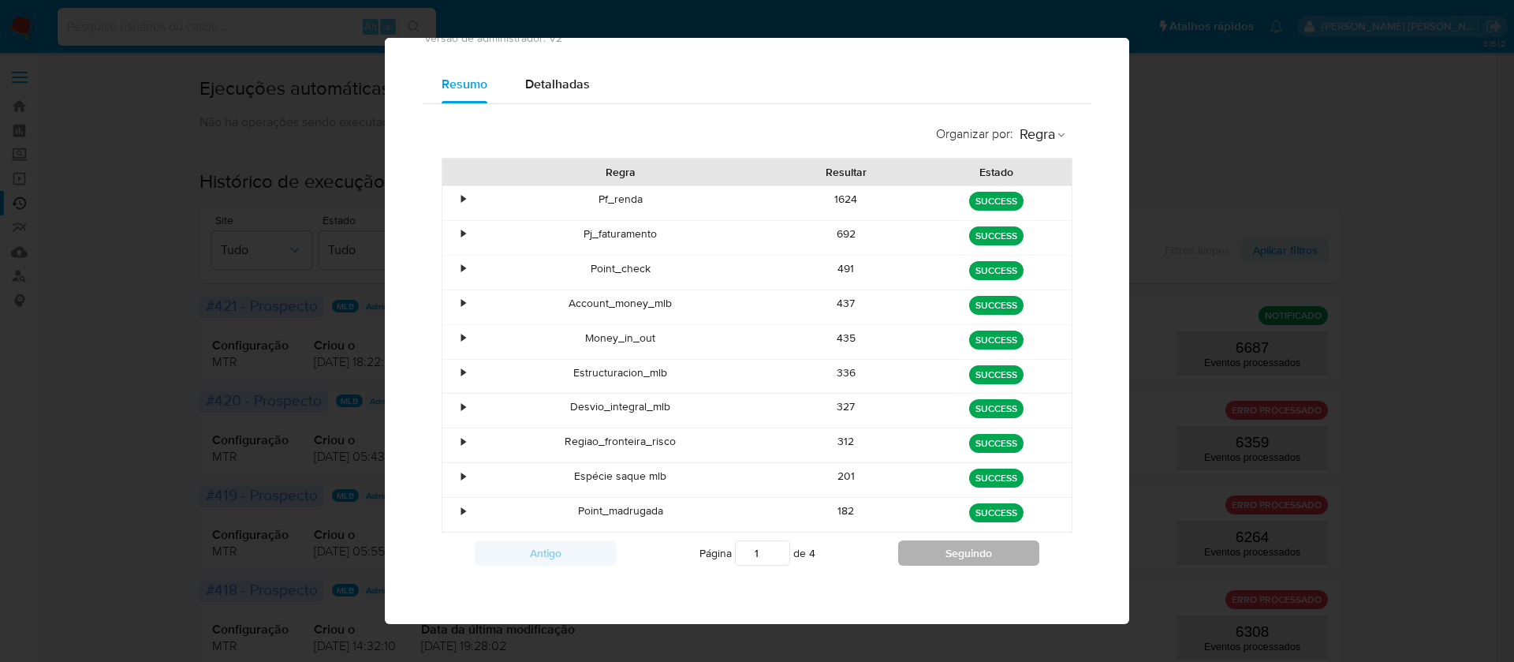
click at [946, 547] on button "Seguindo" at bounding box center [968, 552] width 141 height 25
click at [949, 548] on button "Seguindo" at bounding box center [968, 552] width 141 height 25
type input "4"
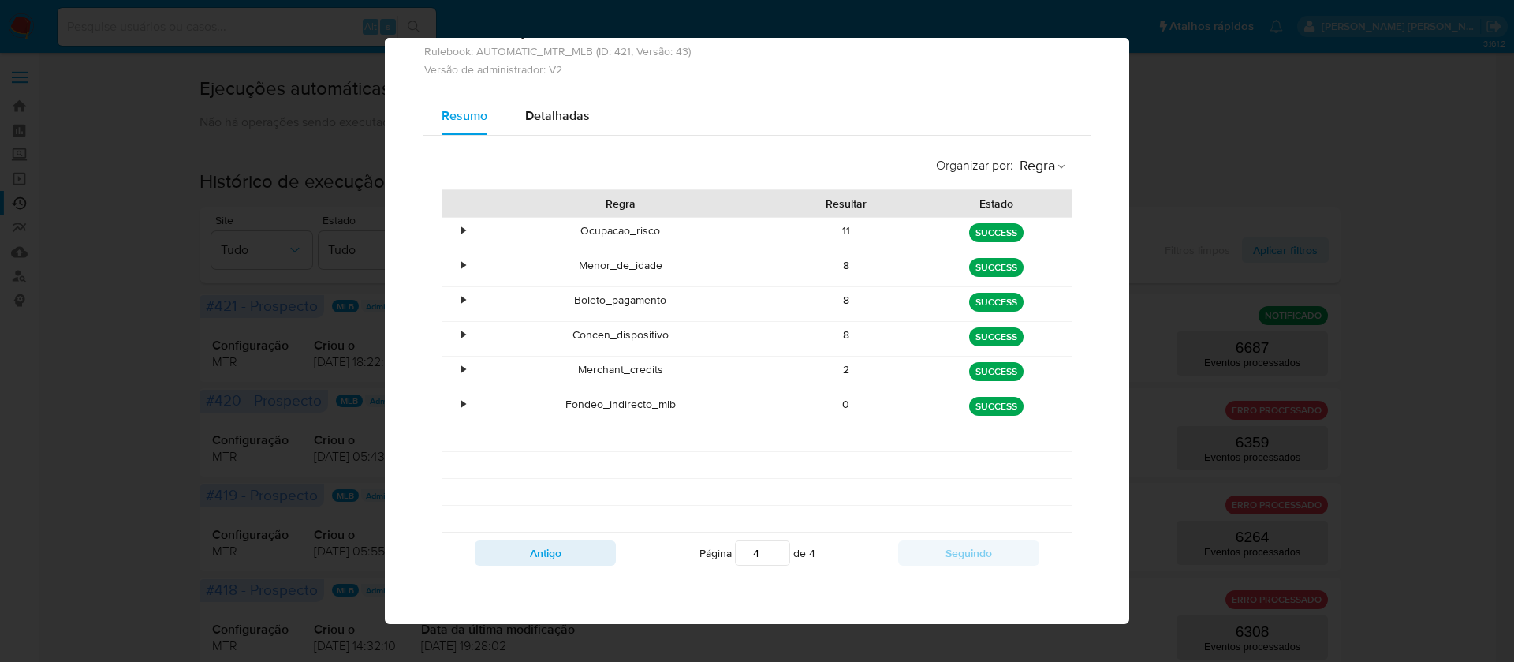
click at [449, 367] on div "•" at bounding box center [456, 373] width 28 height 34
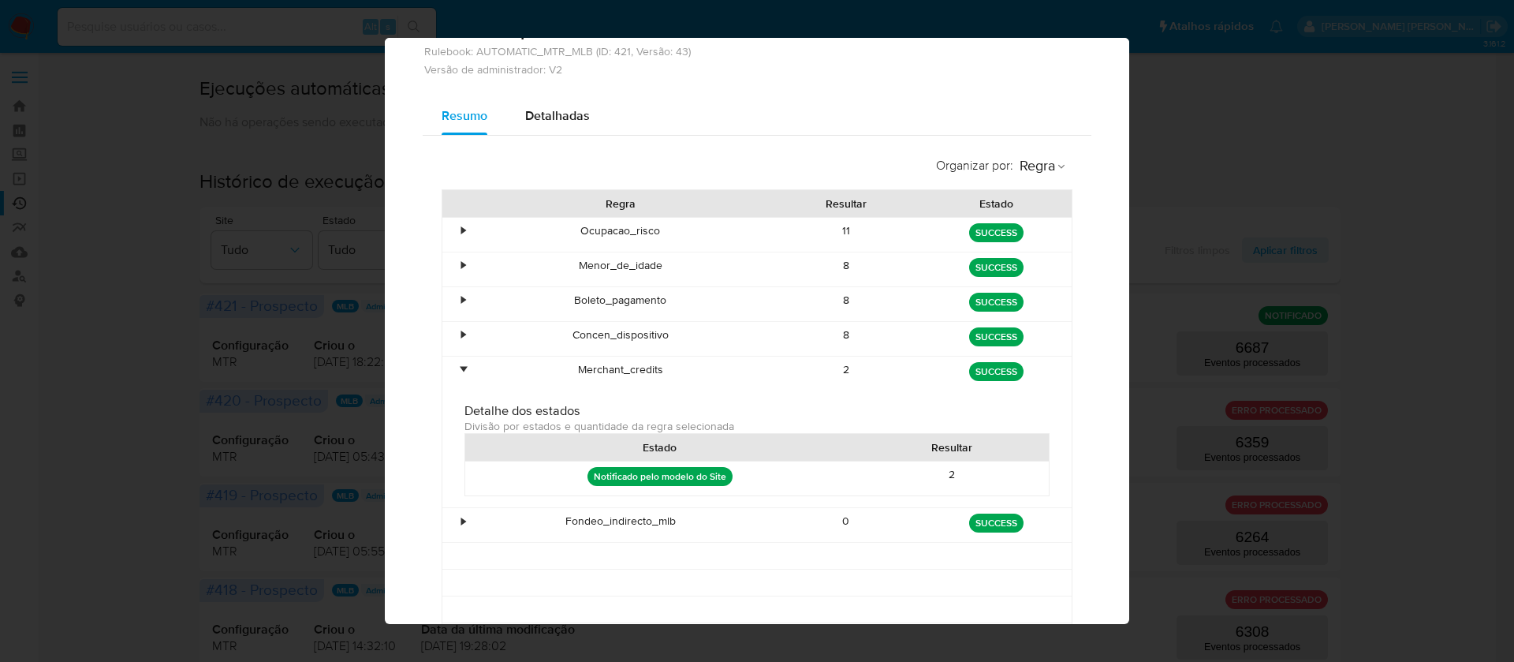
click at [449, 367] on div "•" at bounding box center [456, 373] width 28 height 34
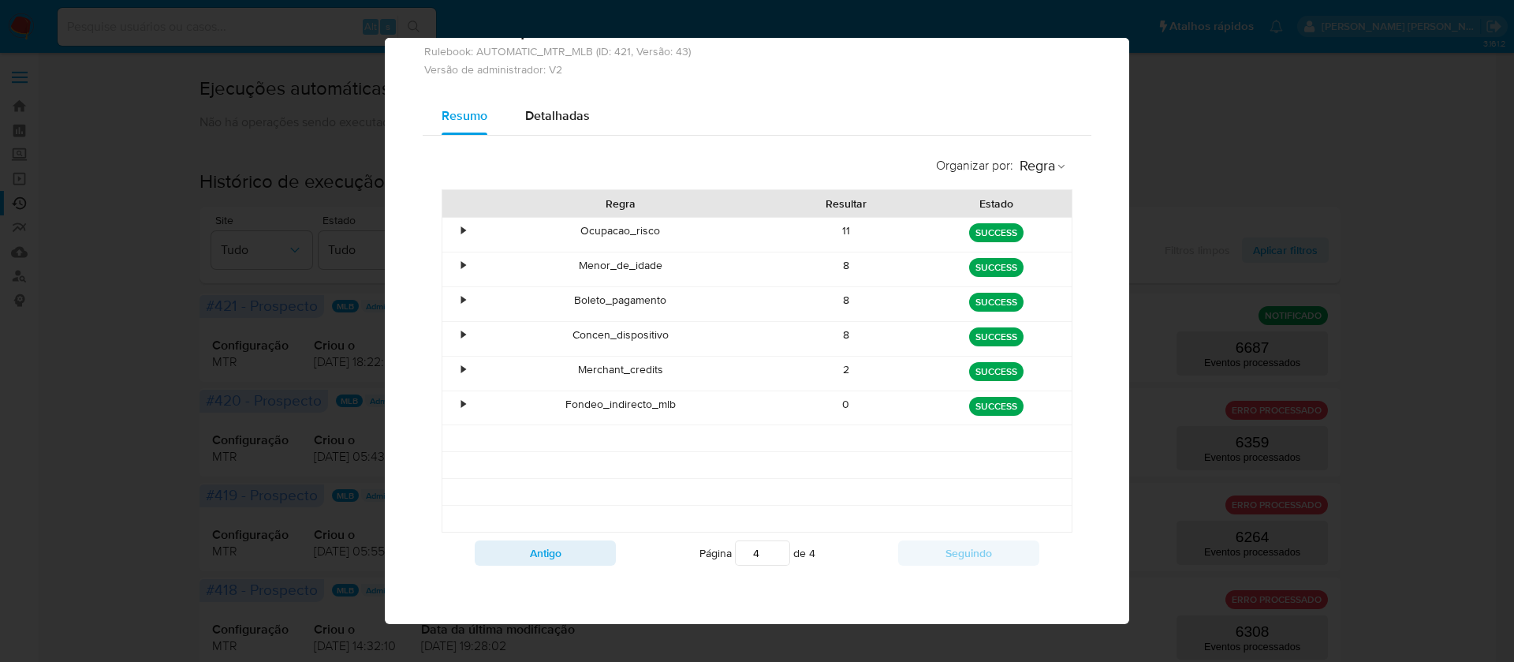
click at [461, 330] on div "•" at bounding box center [463, 334] width 4 height 15
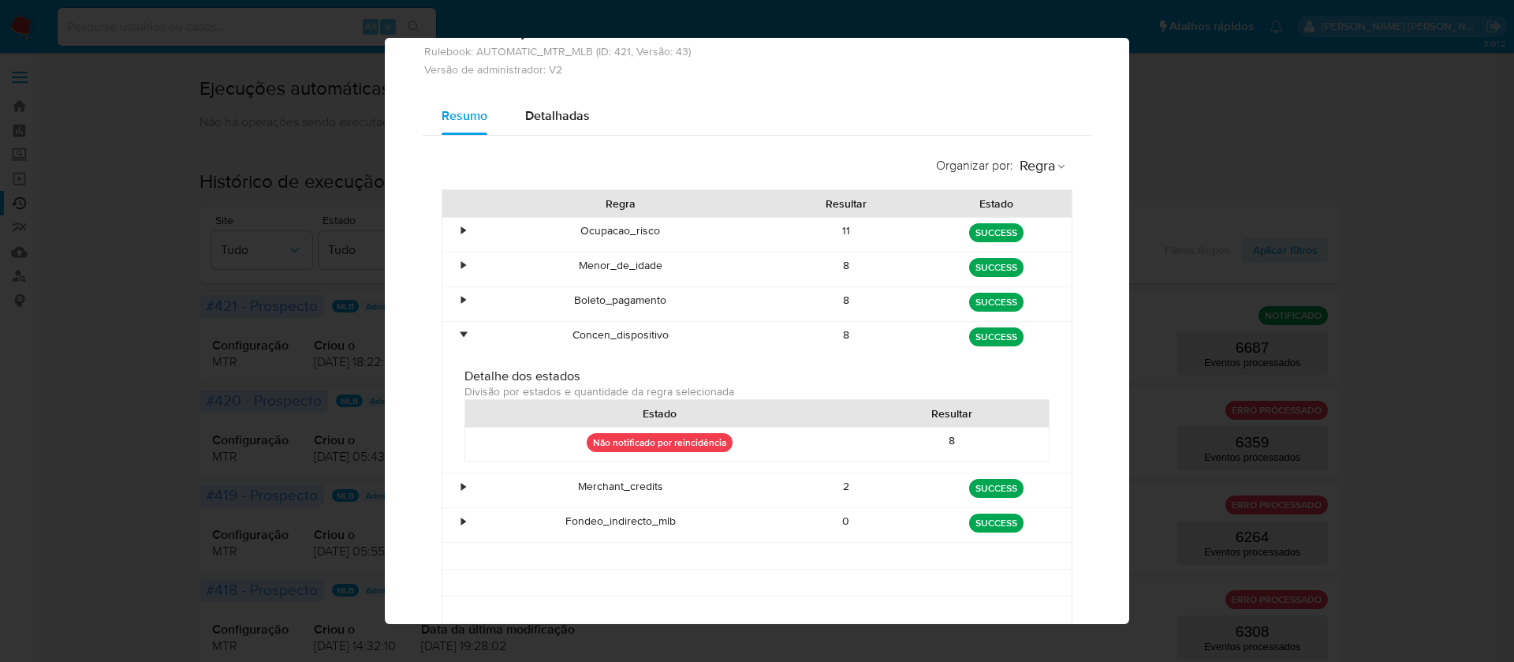
click at [461, 330] on div "•" at bounding box center [463, 334] width 4 height 15
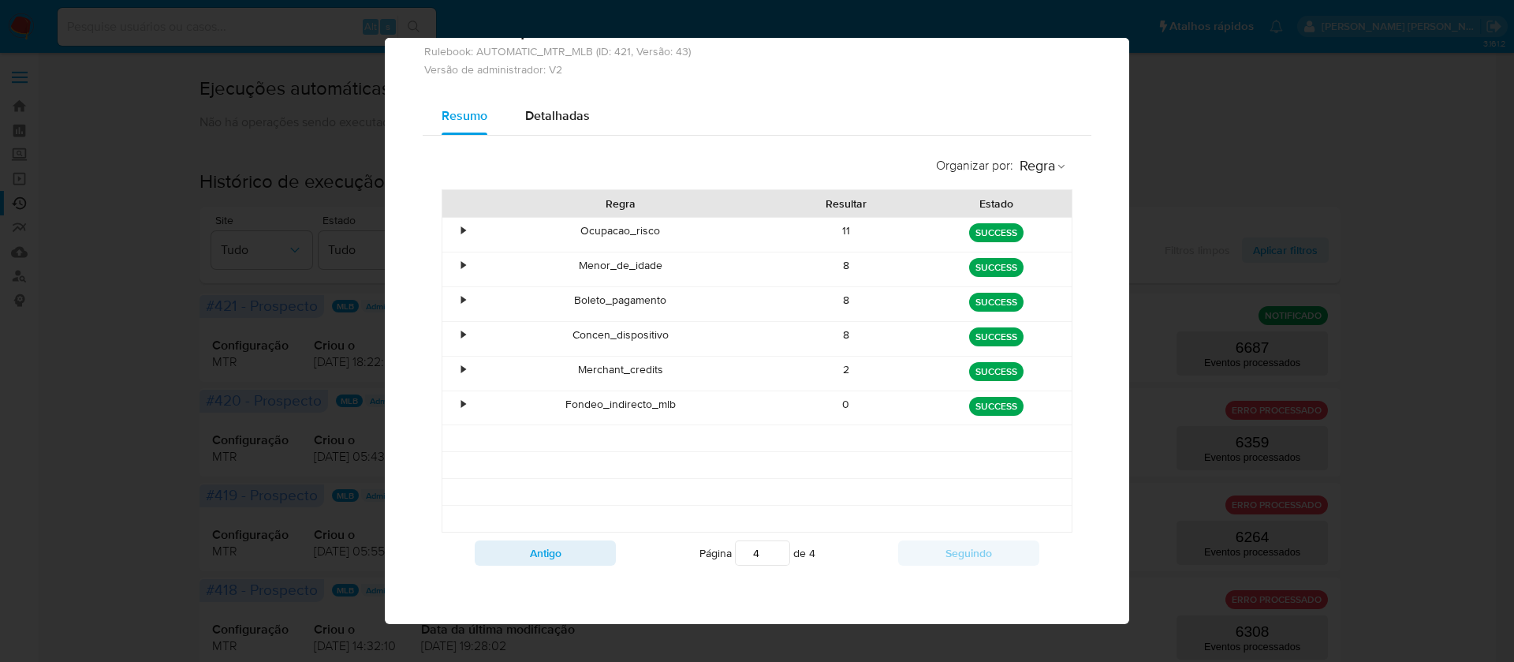
click at [449, 295] on div "•" at bounding box center [456, 304] width 28 height 34
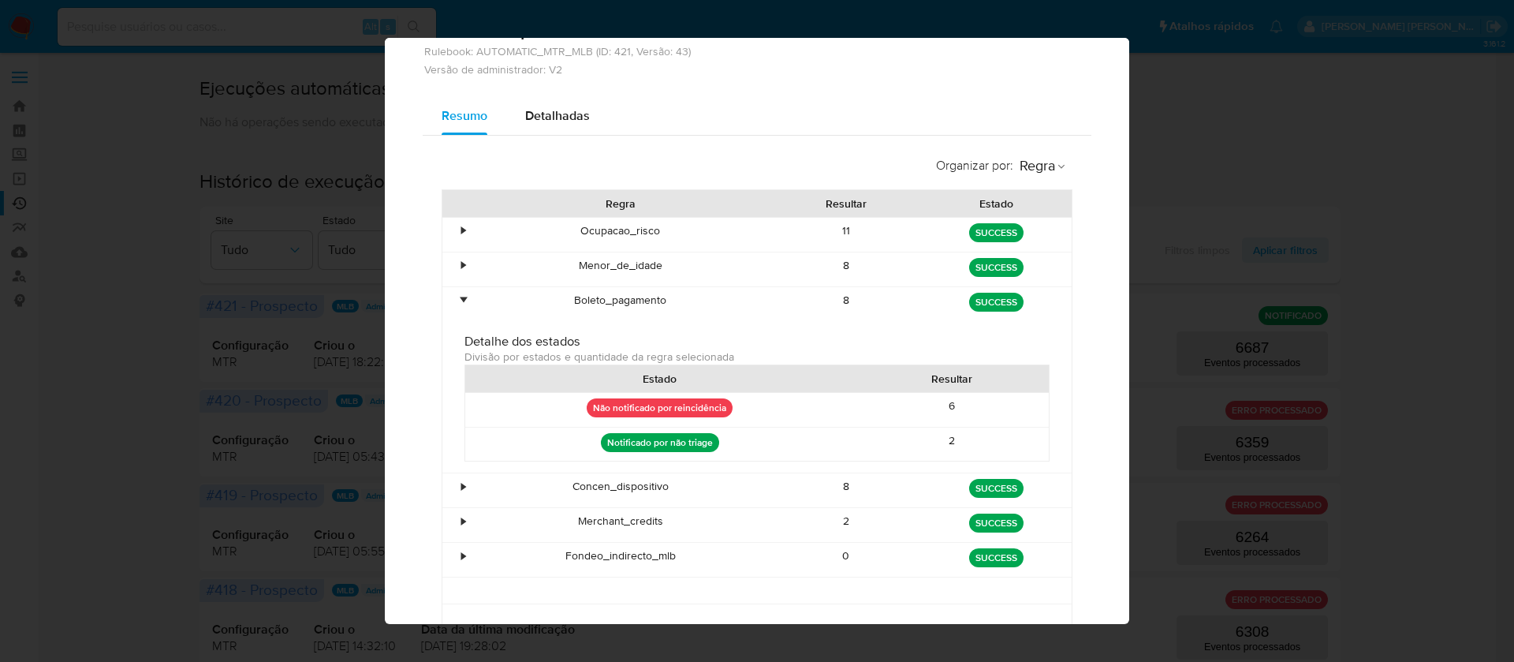
click at [449, 294] on div "•" at bounding box center [456, 304] width 28 height 34
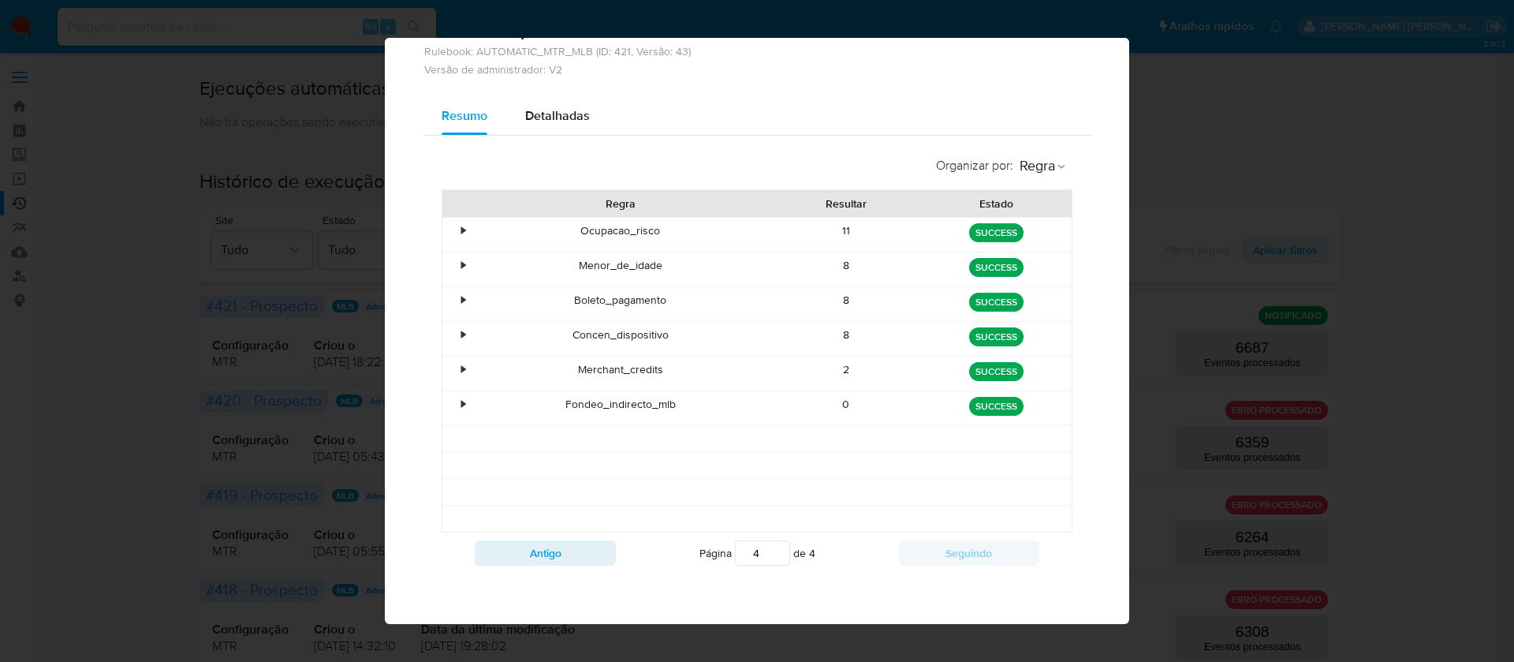
click at [461, 265] on div "•" at bounding box center [463, 265] width 4 height 15
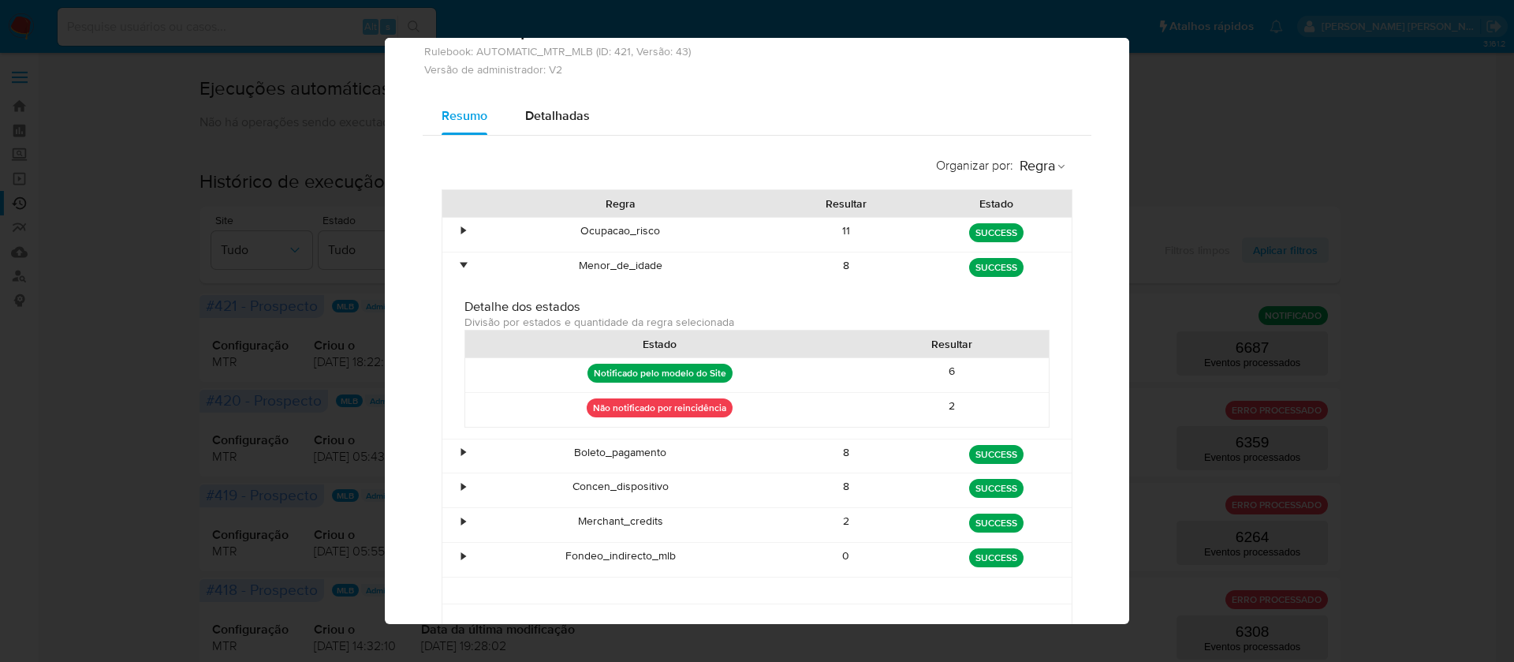
click at [461, 265] on div "•" at bounding box center [463, 265] width 4 height 15
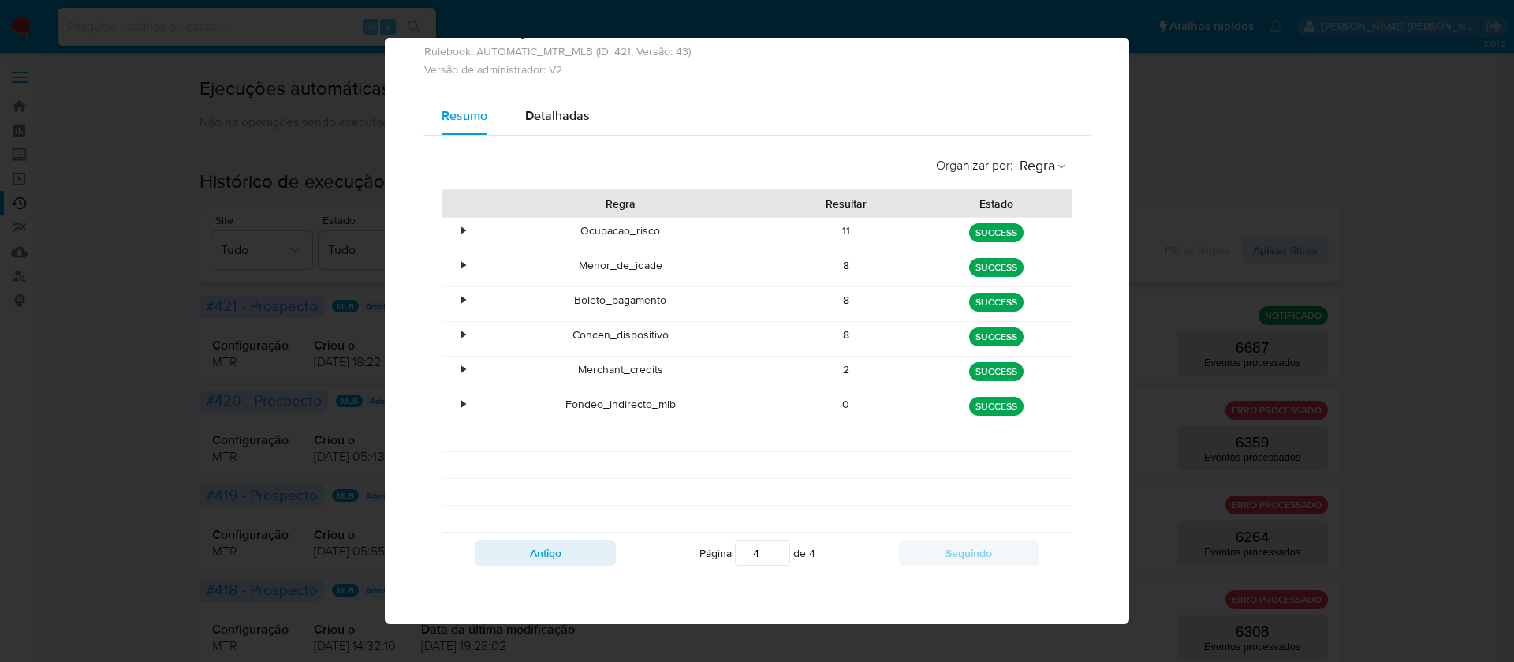
click at [461, 404] on div "•" at bounding box center [463, 404] width 4 height 15
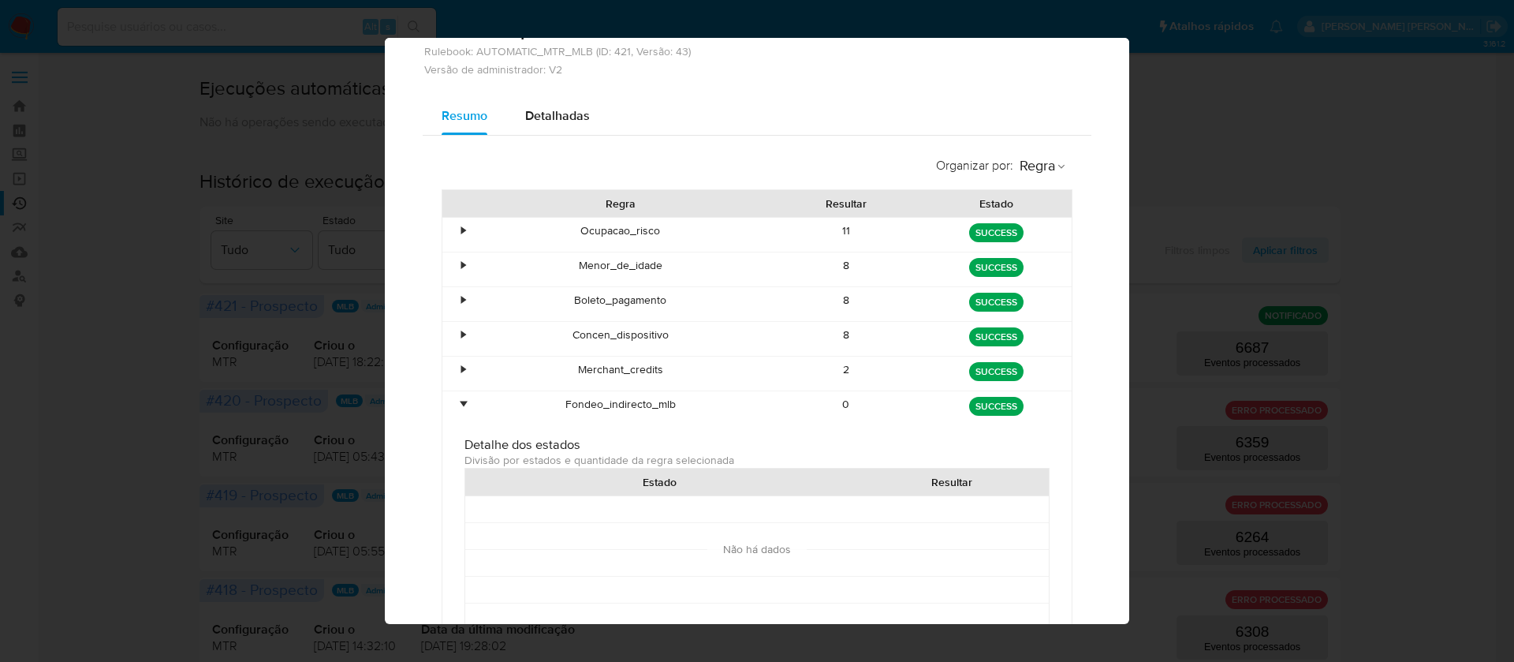
click at [461, 402] on div "•" at bounding box center [463, 404] width 4 height 15
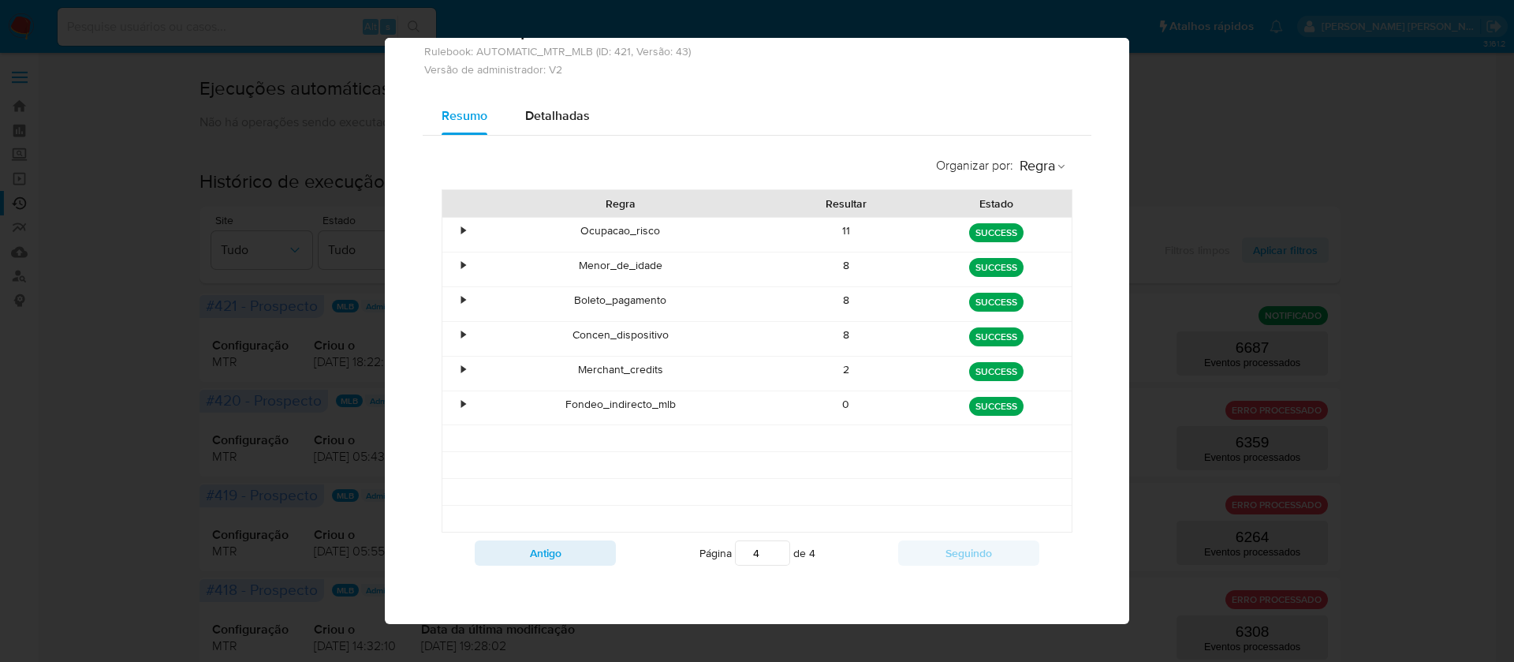
click at [461, 366] on div "•" at bounding box center [463, 369] width 4 height 15
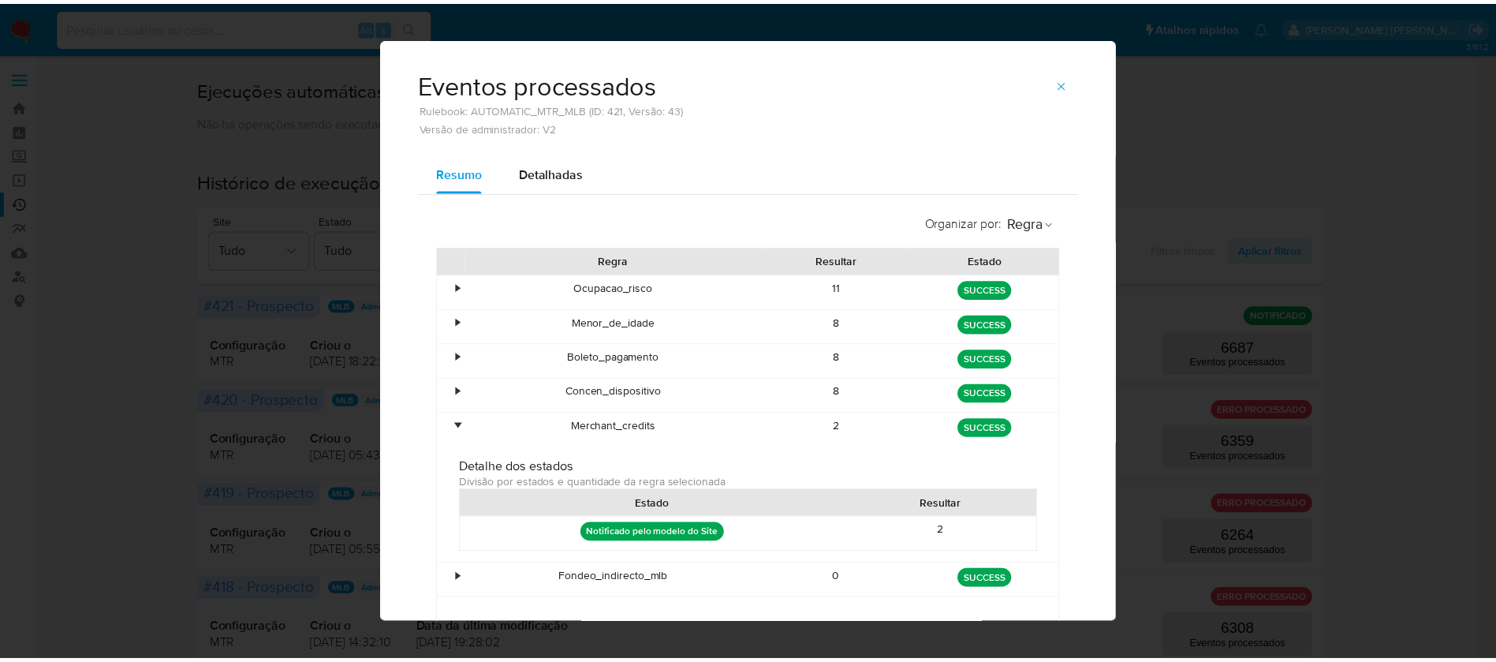
scroll to position [0, 0]
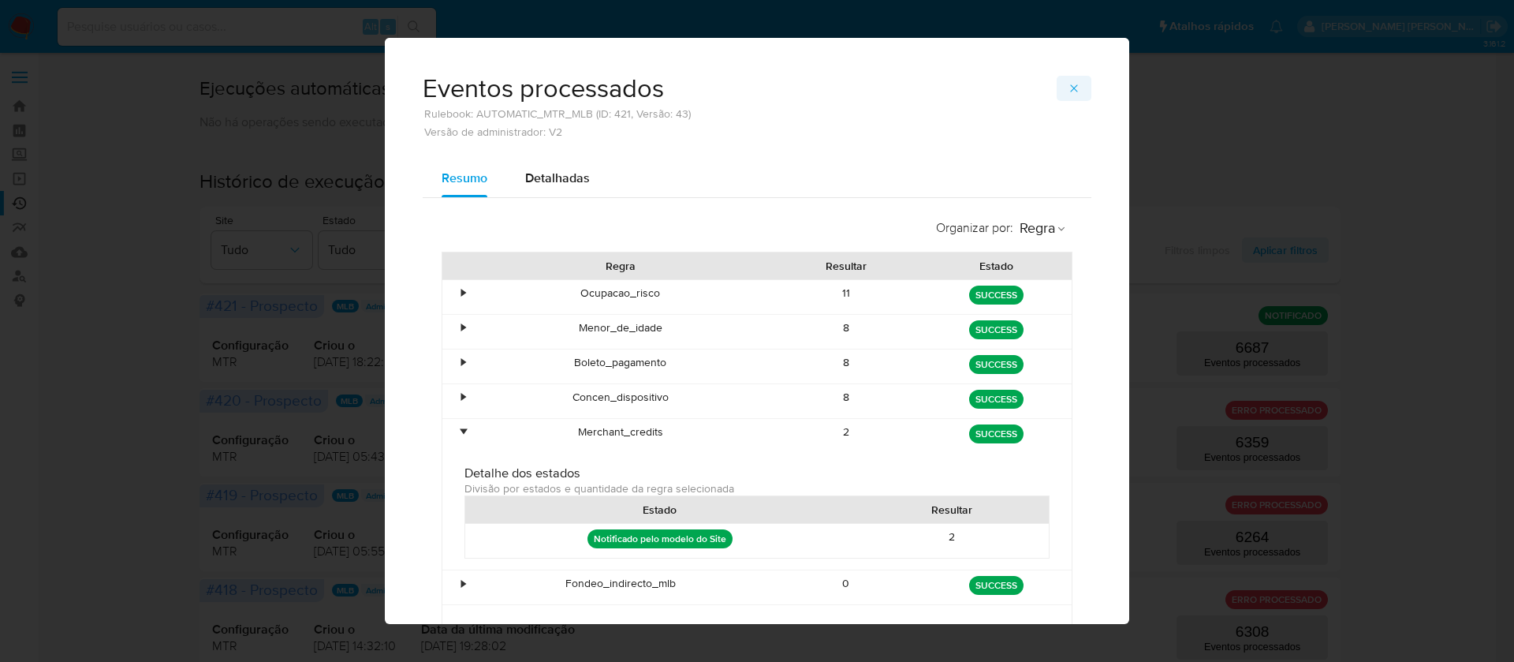
click at [1068, 85] on icon "button" at bounding box center [1074, 88] width 13 height 13
